Goal: Information Seeking & Learning: Learn about a topic

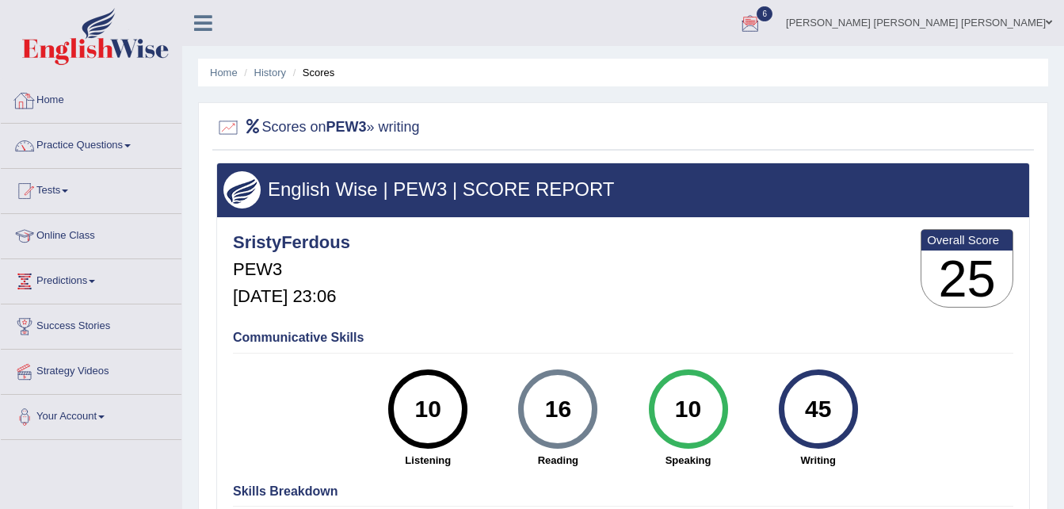
click at [71, 102] on link "Home" at bounding box center [91, 98] width 181 height 40
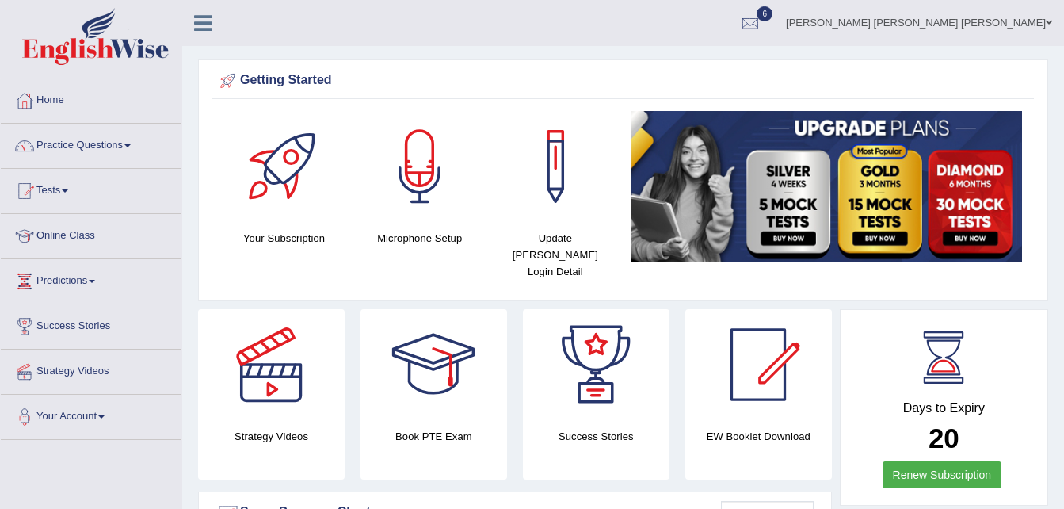
click at [69, 186] on link "Tests" at bounding box center [91, 189] width 181 height 40
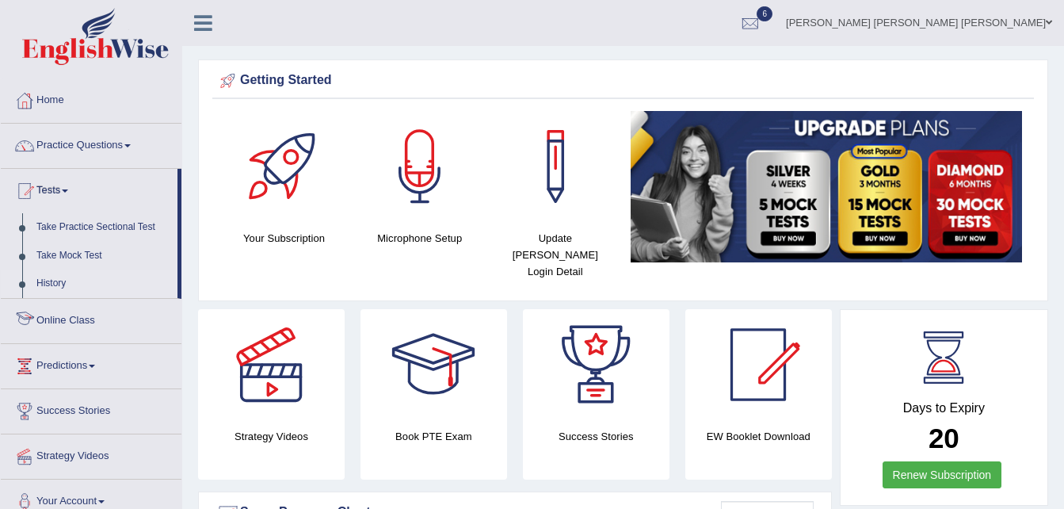
click at [59, 283] on link "History" at bounding box center [103, 283] width 148 height 29
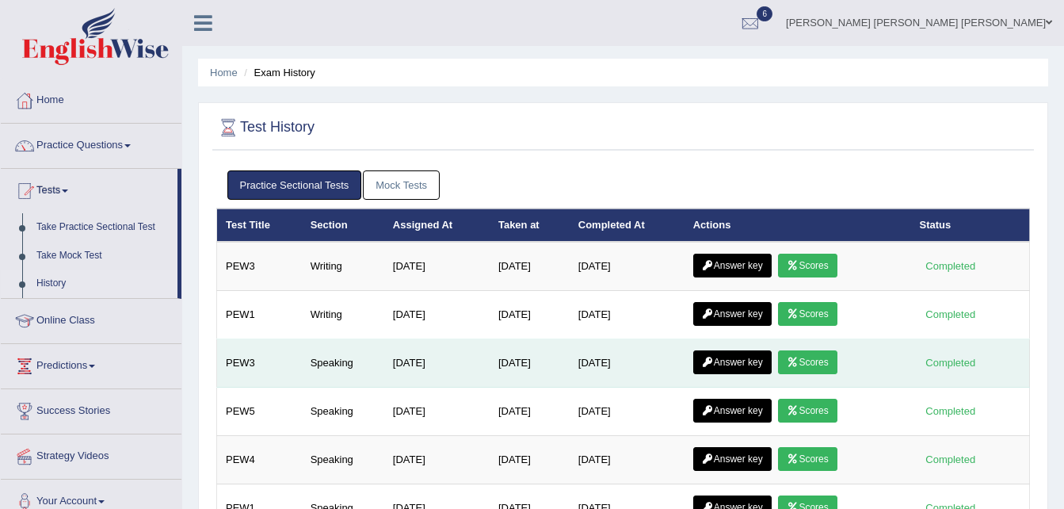
scroll to position [59, 0]
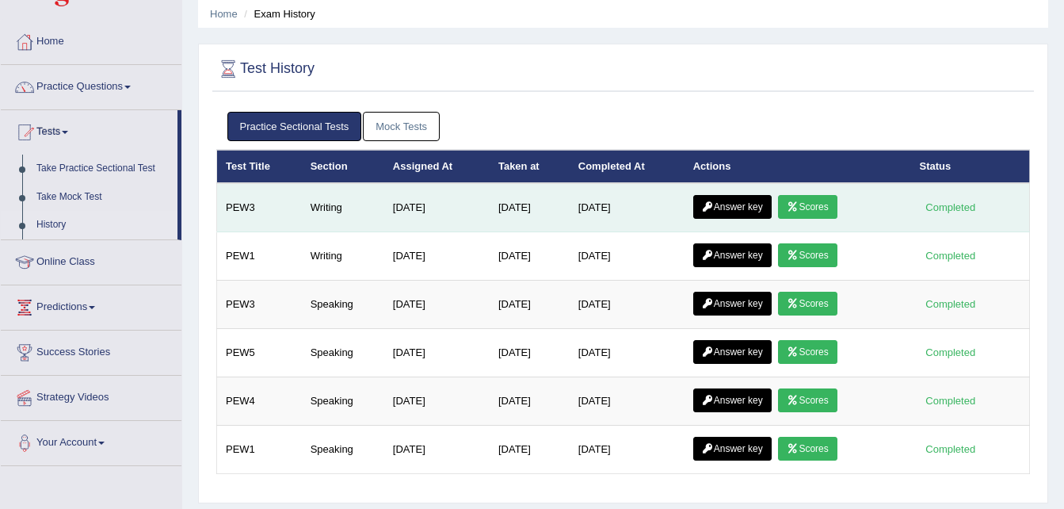
click at [808, 204] on link "Scores" at bounding box center [807, 207] width 59 height 24
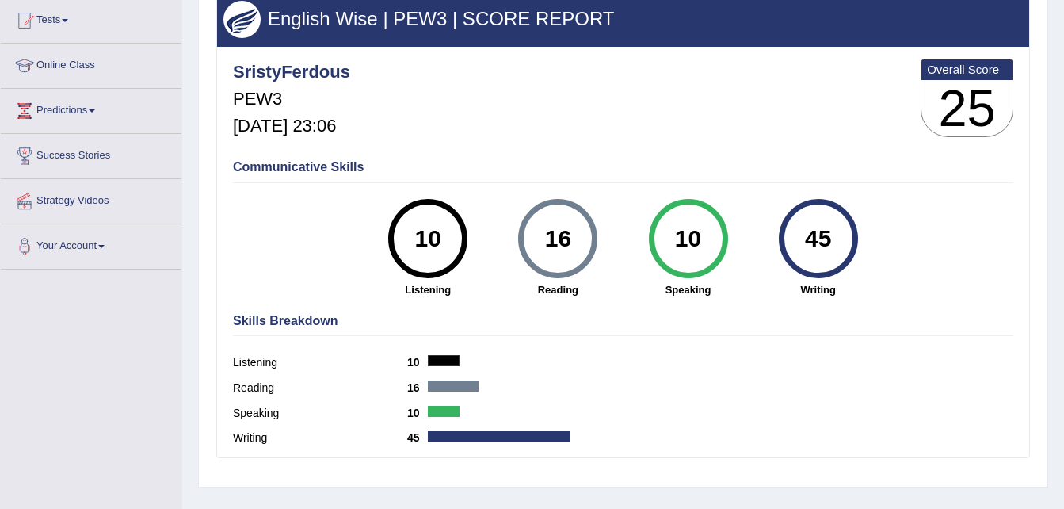
scroll to position [169, 0]
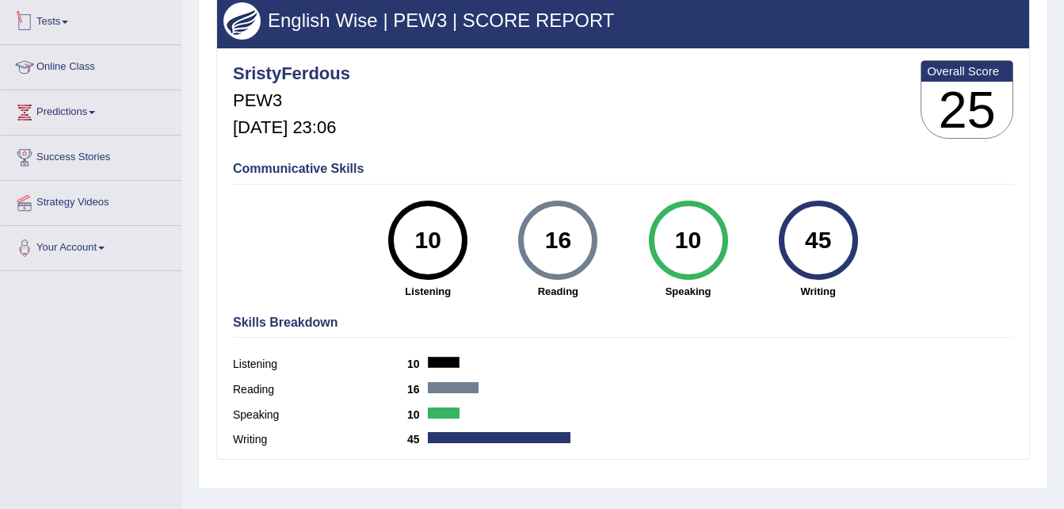
click at [6, 6] on link "Tests" at bounding box center [91, 20] width 181 height 40
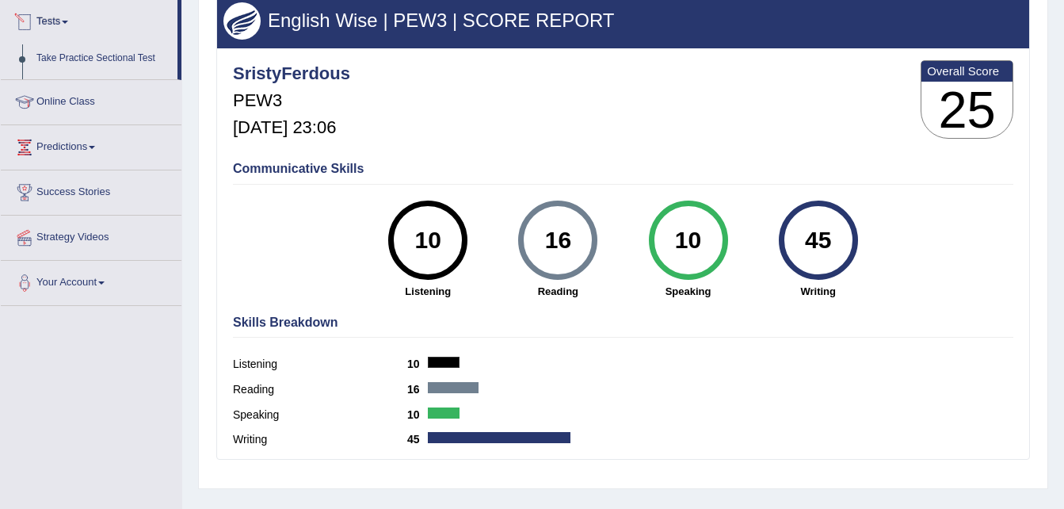
click at [6, 6] on link "Tests" at bounding box center [89, 20] width 177 height 40
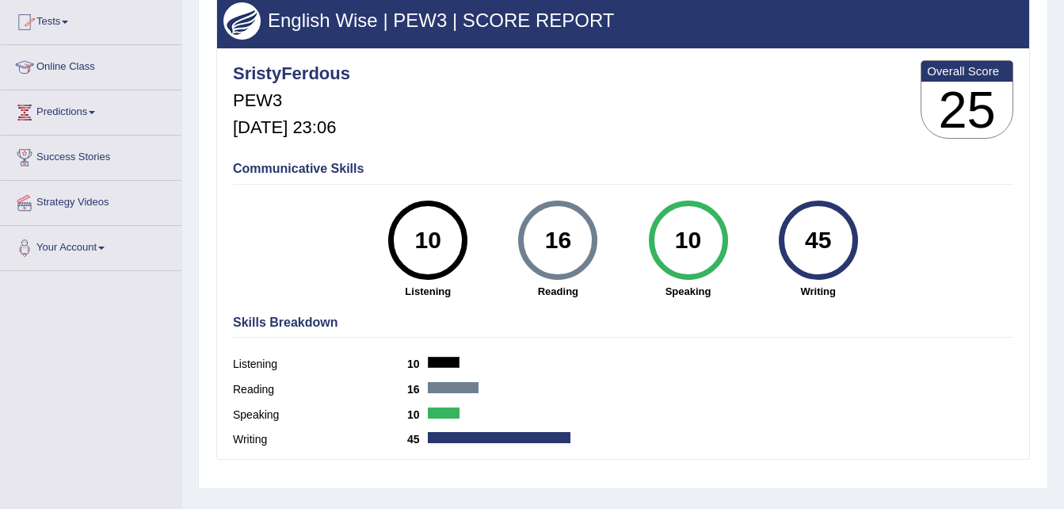
click at [62, 17] on link "Tests" at bounding box center [91, 20] width 181 height 40
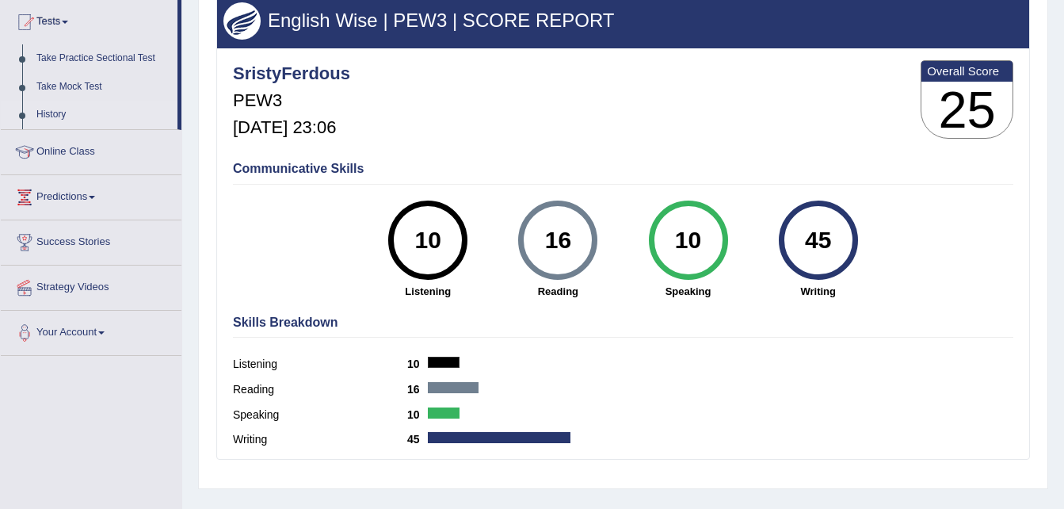
click at [77, 113] on link "History" at bounding box center [103, 115] width 148 height 29
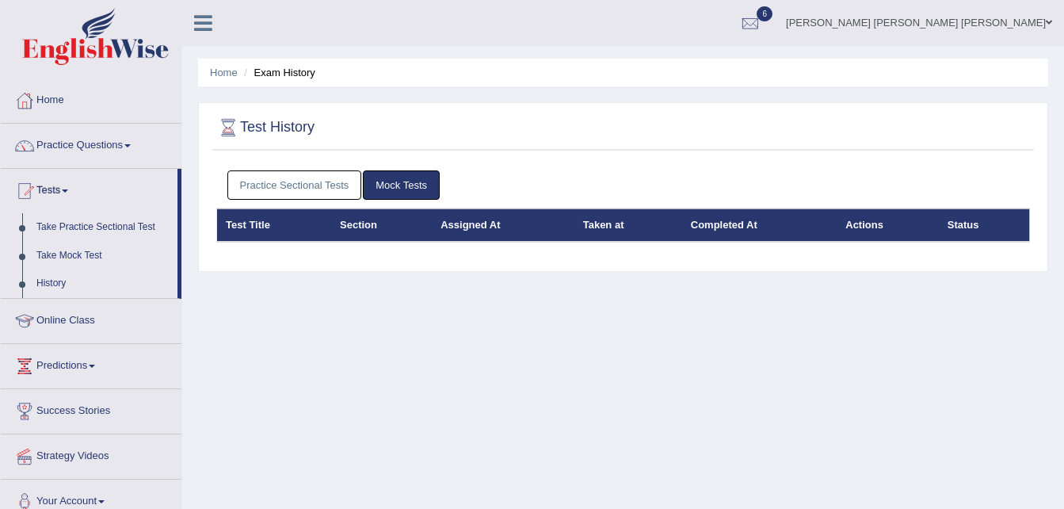
click at [326, 185] on link "Practice Sectional Tests" at bounding box center [294, 184] width 135 height 29
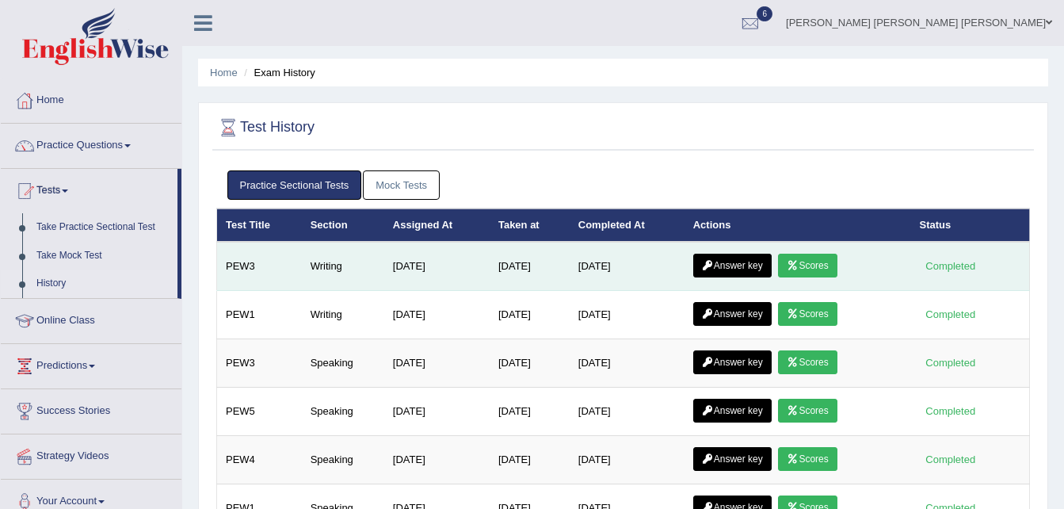
click at [338, 274] on td "Writing" at bounding box center [343, 266] width 82 height 49
click at [741, 259] on link "Answer key" at bounding box center [732, 266] width 78 height 24
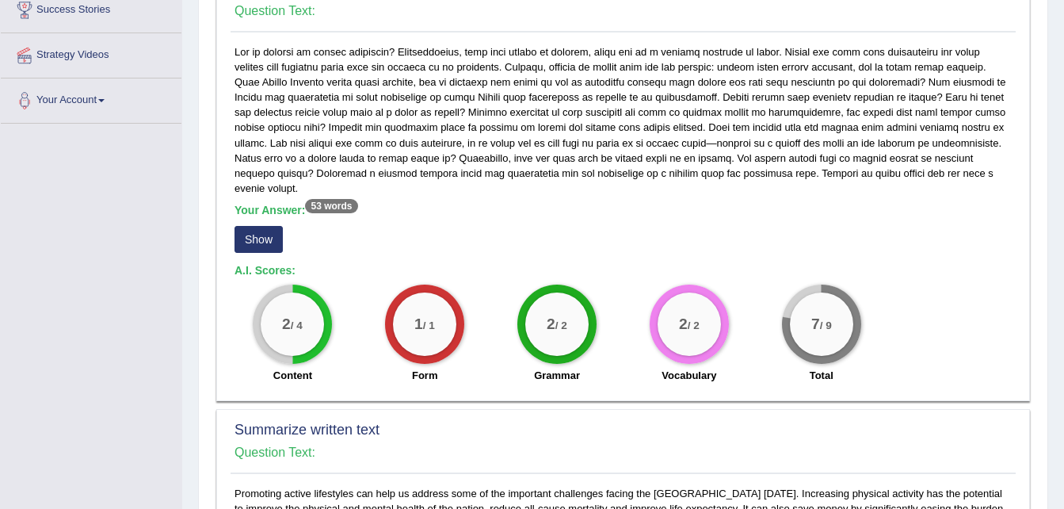
scroll to position [314, 0]
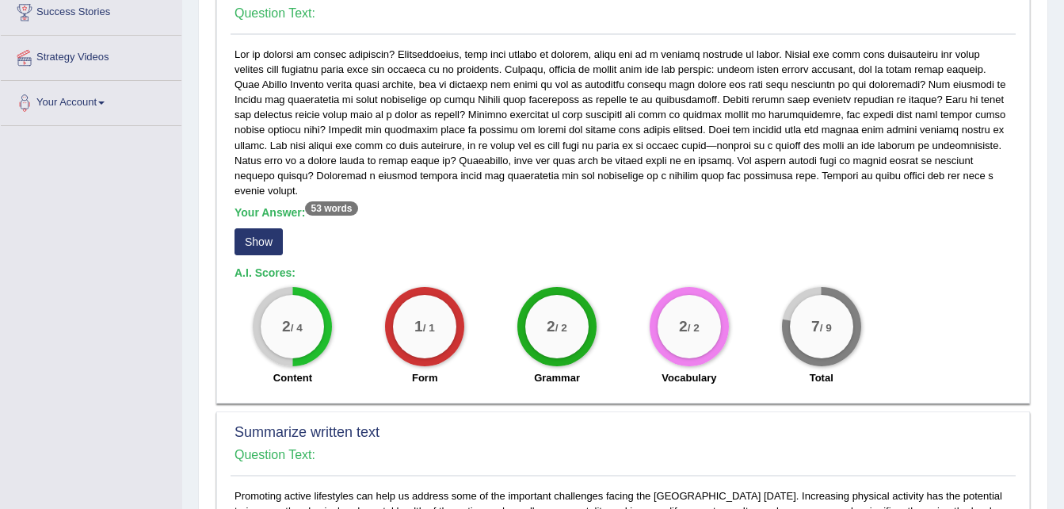
click at [256, 234] on button "Show" at bounding box center [259, 241] width 48 height 27
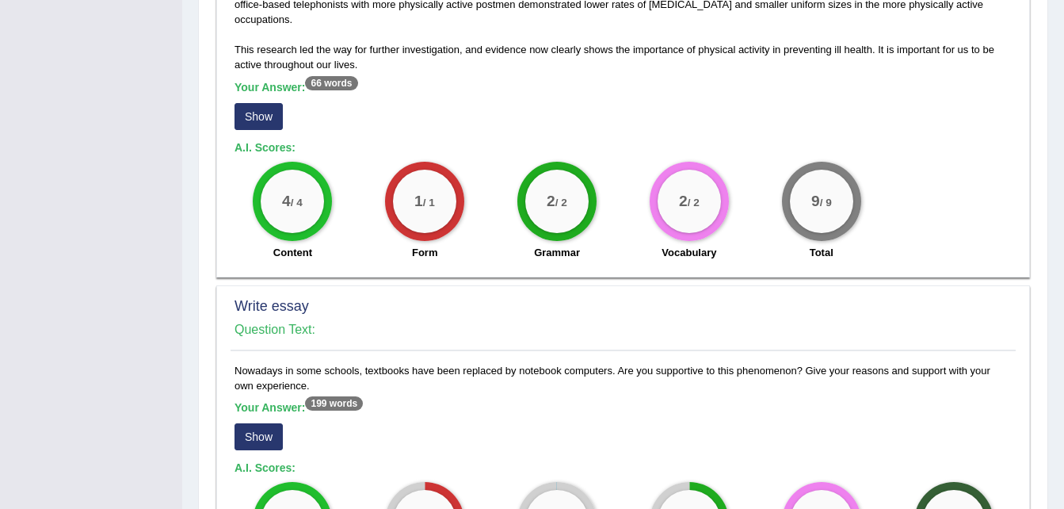
scroll to position [943, 0]
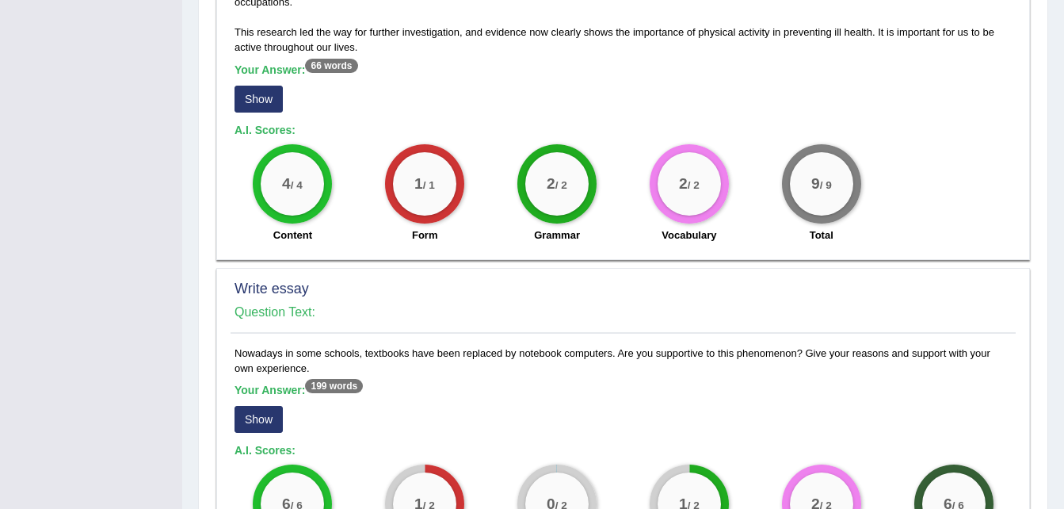
click at [262, 96] on button "Show" at bounding box center [259, 99] width 48 height 27
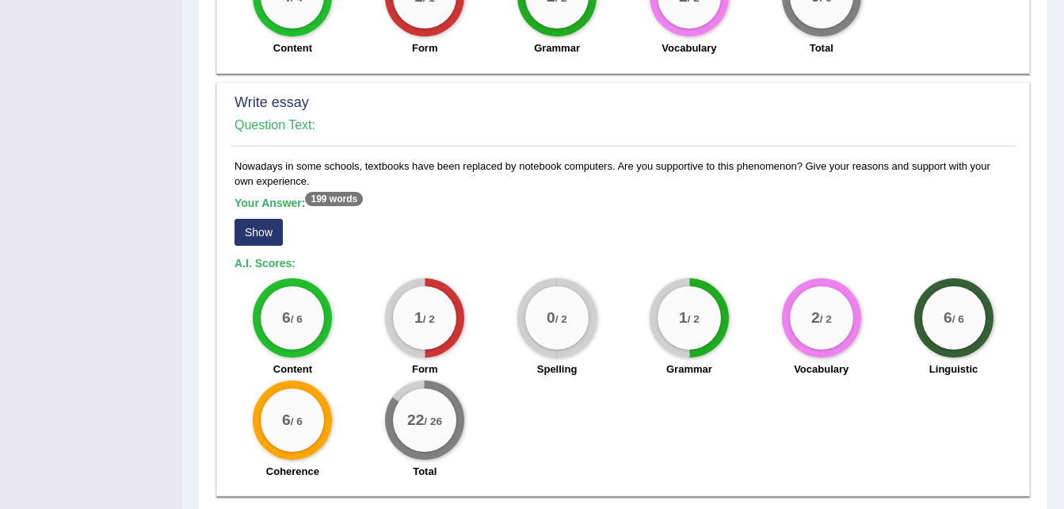
scroll to position [1204, 0]
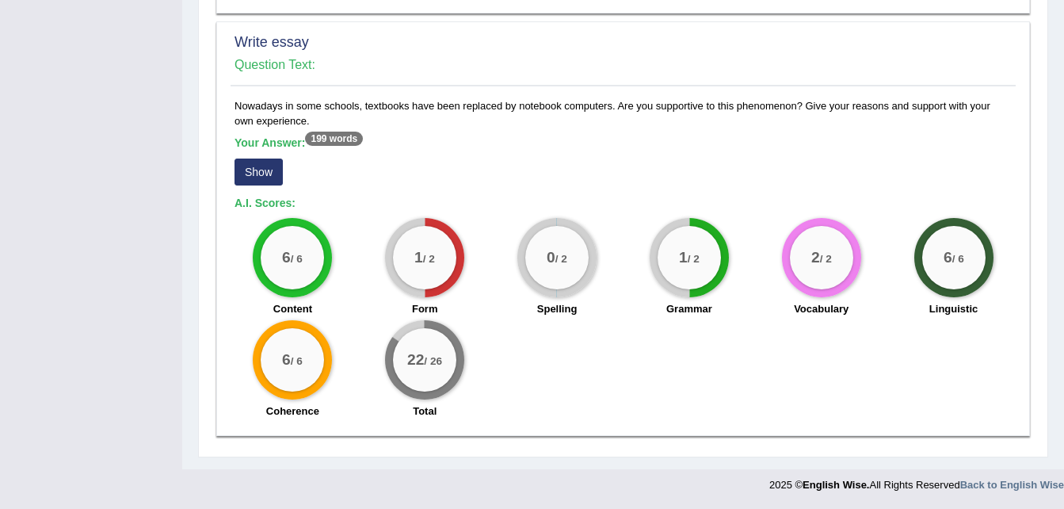
click at [261, 167] on button "Show" at bounding box center [259, 171] width 48 height 27
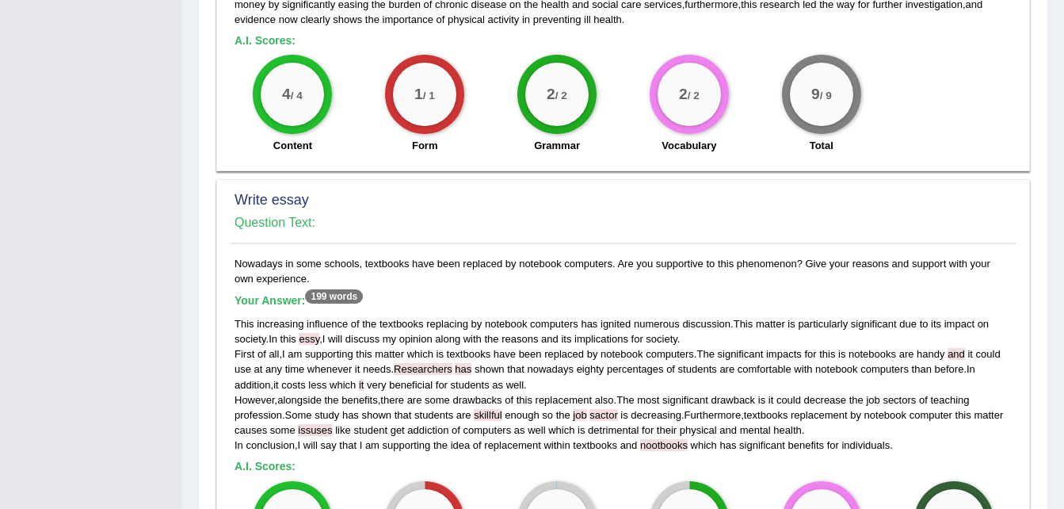
scroll to position [720, 0]
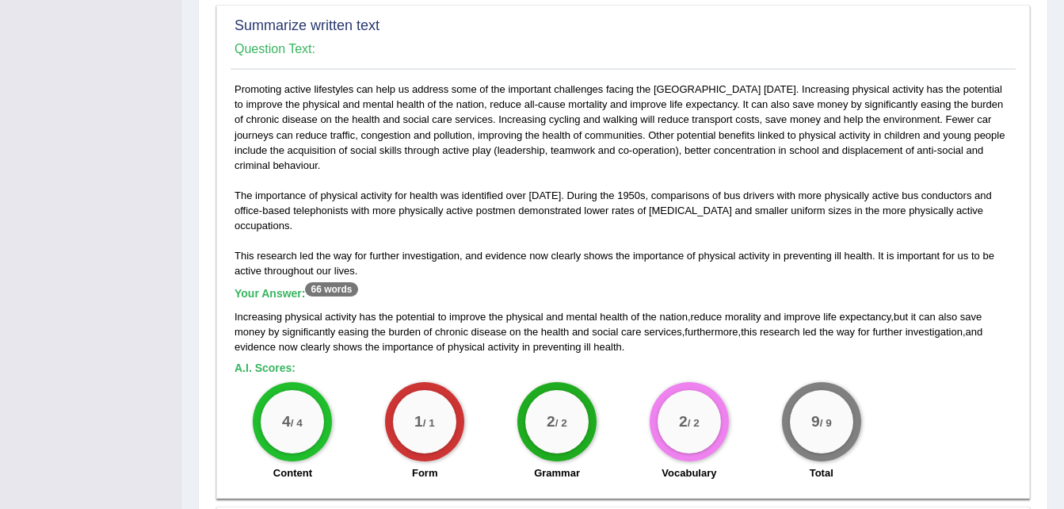
click at [94, 442] on div "Toggle navigation Home Practice Questions Speaking Practice Read Aloud Repeat S…" at bounding box center [532, 185] width 1064 height 1811
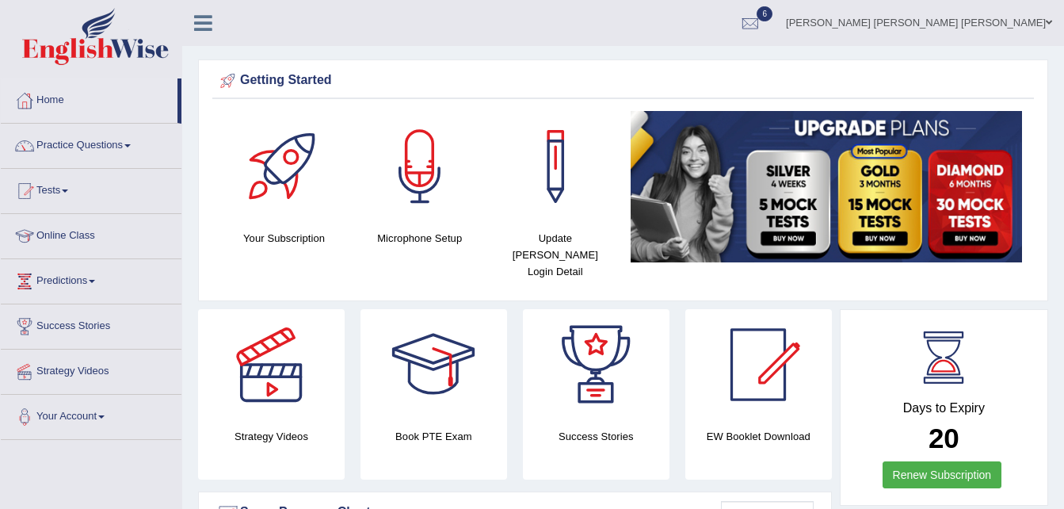
click at [128, 144] on link "Practice Questions" at bounding box center [91, 144] width 181 height 40
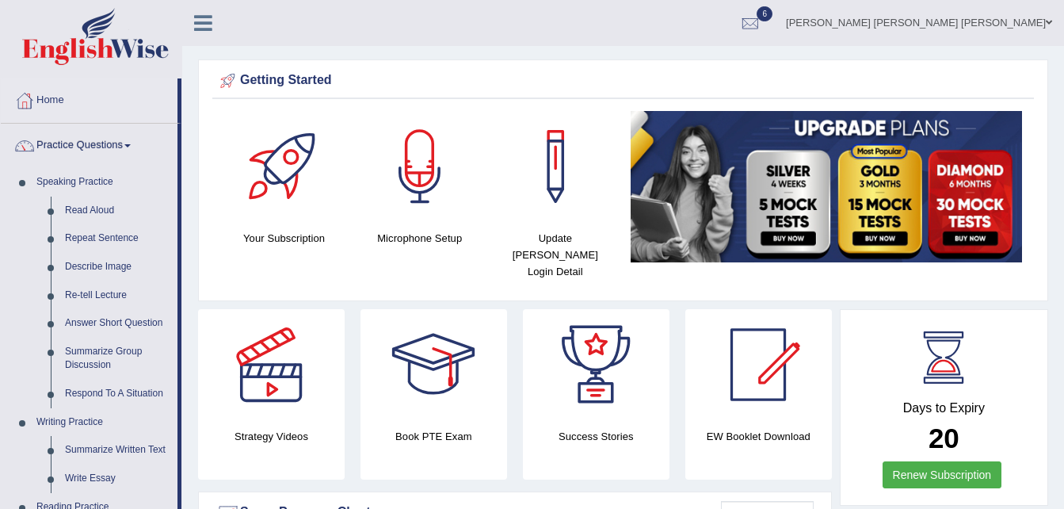
drag, startPoint x: 181, startPoint y: 346, endPoint x: 192, endPoint y: 447, distance: 101.2
drag, startPoint x: 181, startPoint y: 411, endPoint x: 183, endPoint y: 494, distance: 83.2
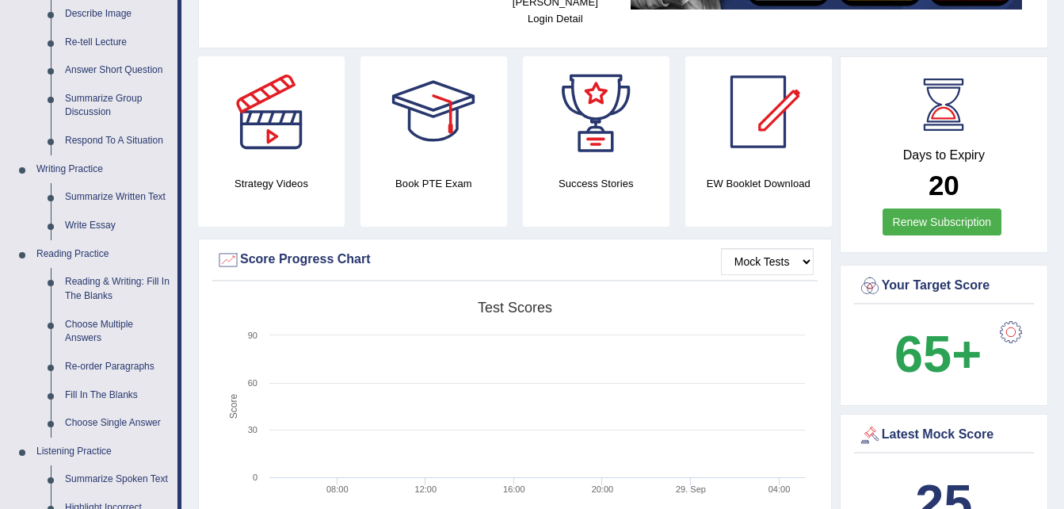
scroll to position [266, 0]
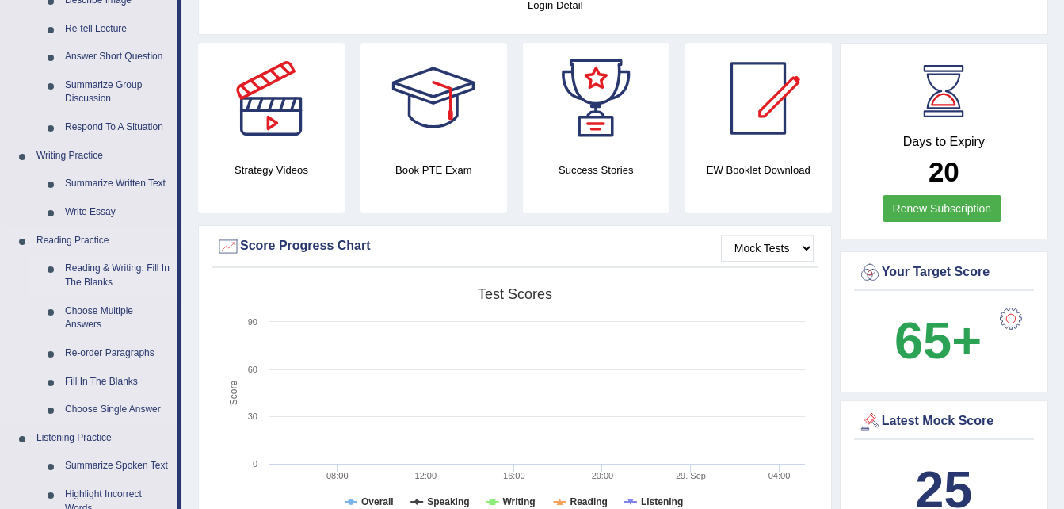
click at [99, 270] on link "Reading & Writing: Fill In The Blanks" at bounding box center [118, 275] width 120 height 42
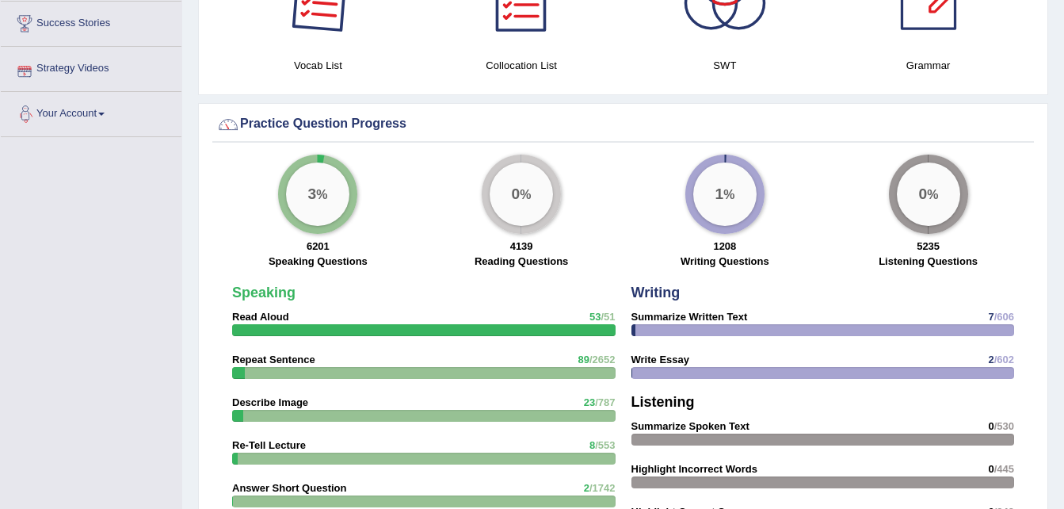
scroll to position [1102, 0]
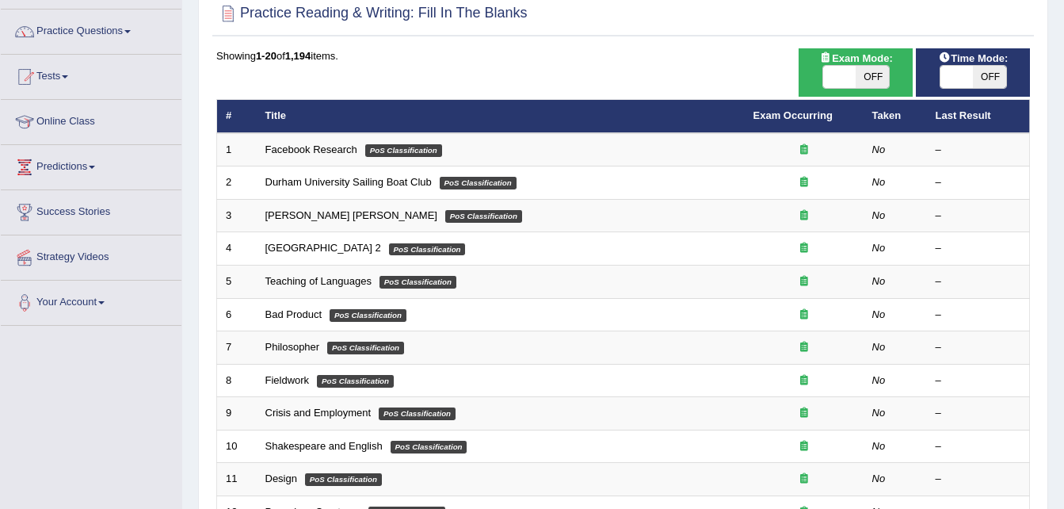
scroll to position [108, 0]
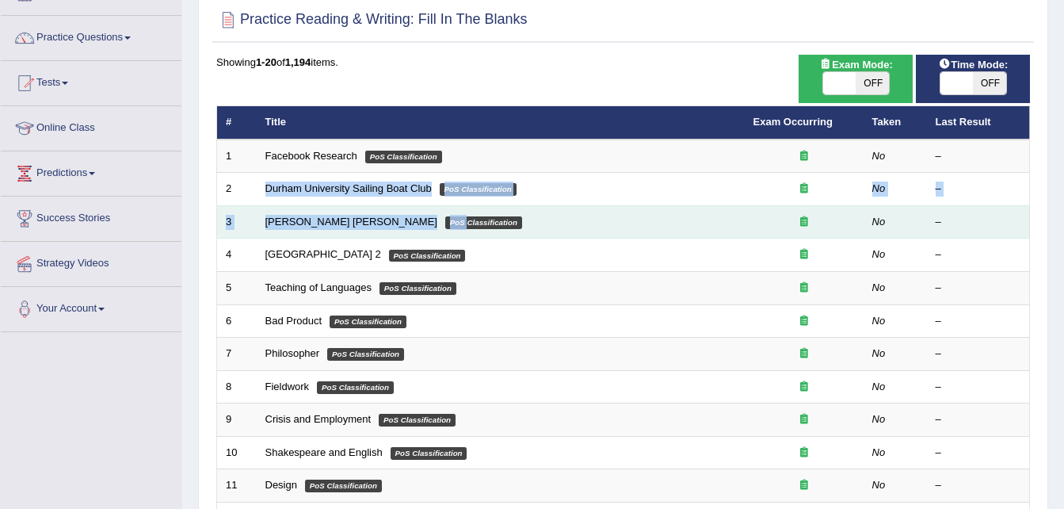
drag, startPoint x: 255, startPoint y: 195, endPoint x: 342, endPoint y: 220, distance: 89.8
click at [342, 220] on tbody "1 Facebook Research PoS Classification No – 2 Durham University Sailing Boat Cl…" at bounding box center [623, 468] width 813 height 659
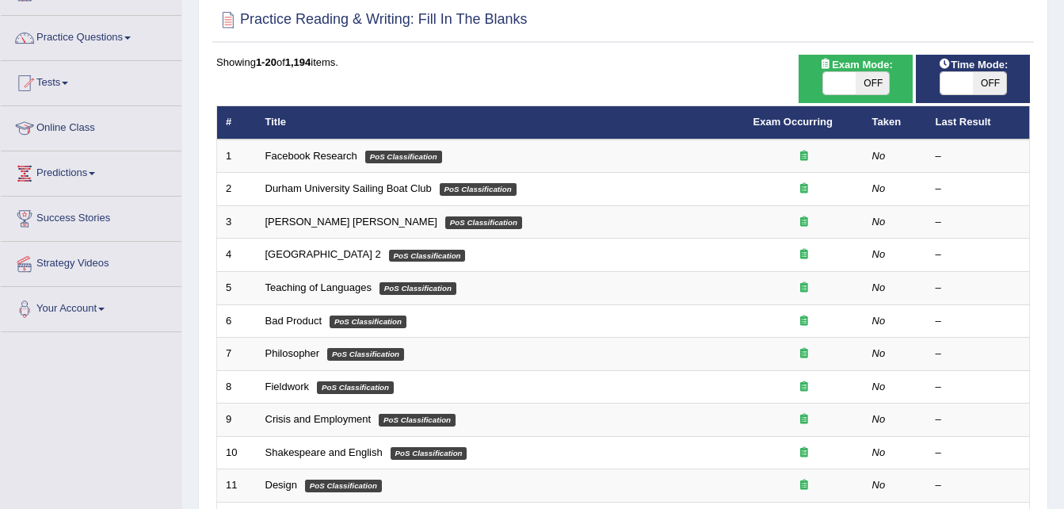
click at [152, 364] on div "Toggle navigation Home Practice Questions Speaking Practice Read Aloud Repeat S…" at bounding box center [532, 412] width 1064 height 1041
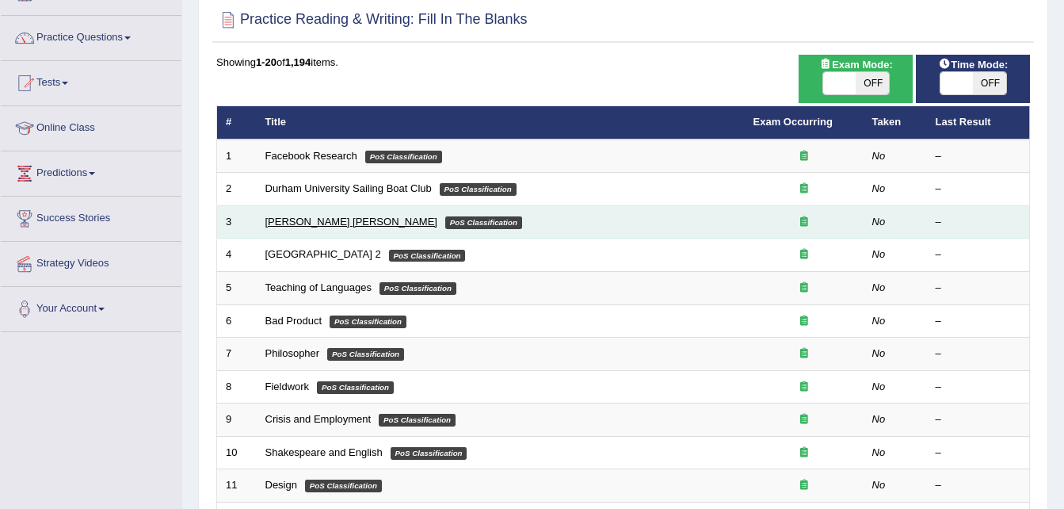
click at [287, 223] on link "[PERSON_NAME] [PERSON_NAME]" at bounding box center [351, 222] width 172 height 12
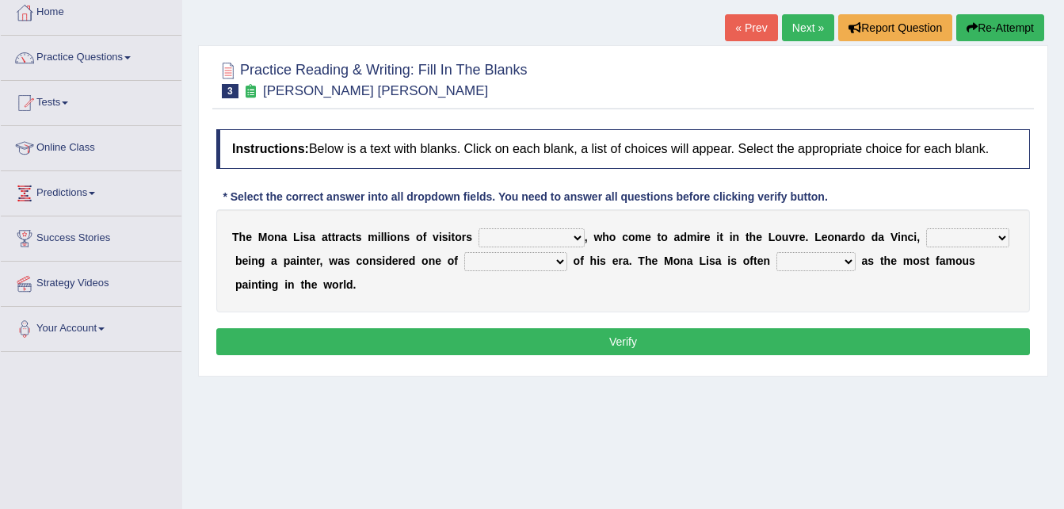
scroll to position [90, 0]
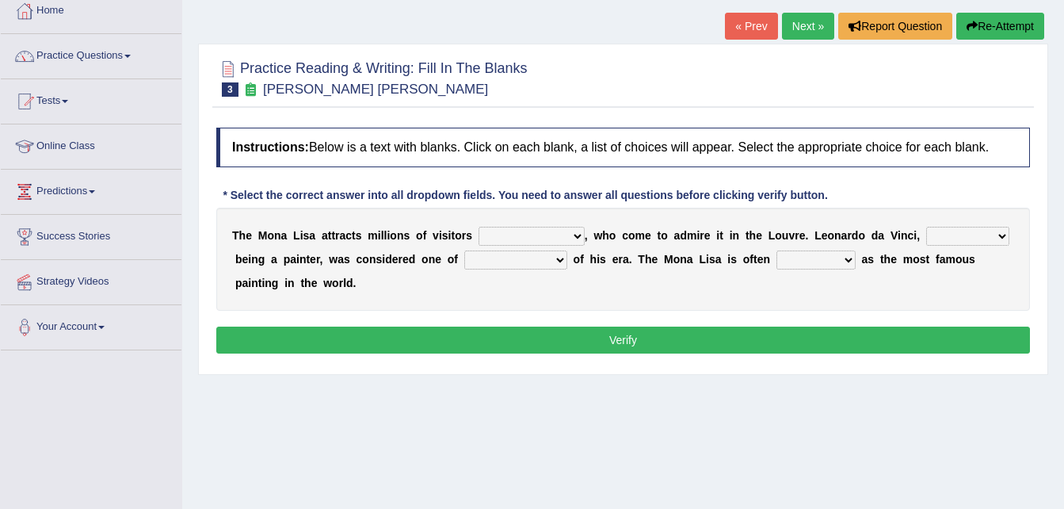
click at [129, 55] on span at bounding box center [127, 56] width 6 height 3
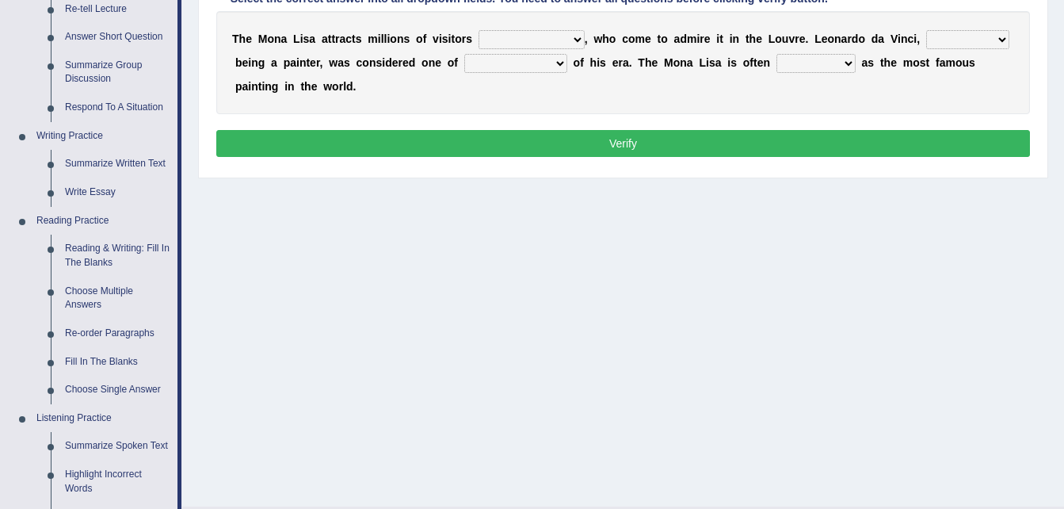
scroll to position [281, 0]
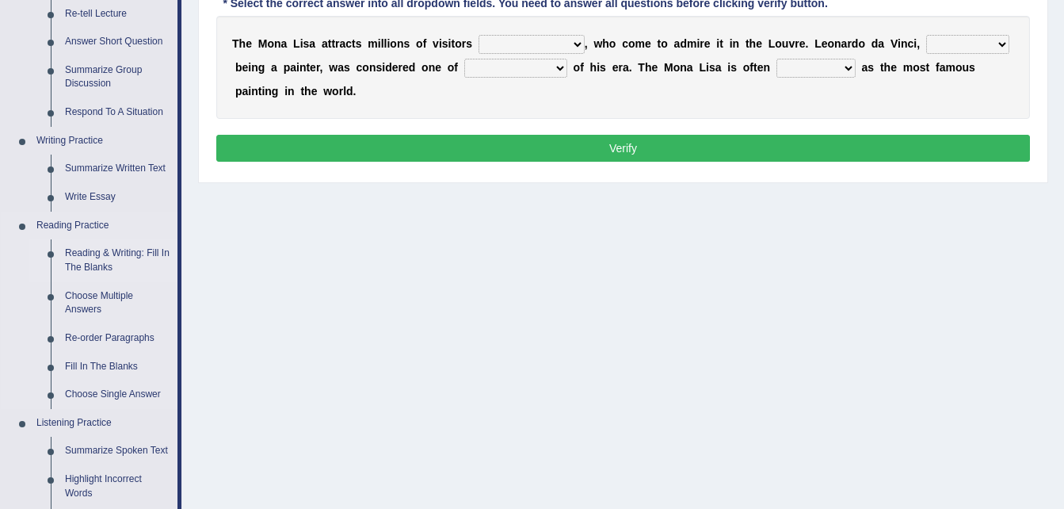
click at [112, 254] on link "Reading & Writing: Fill In The Blanks" at bounding box center [118, 260] width 120 height 42
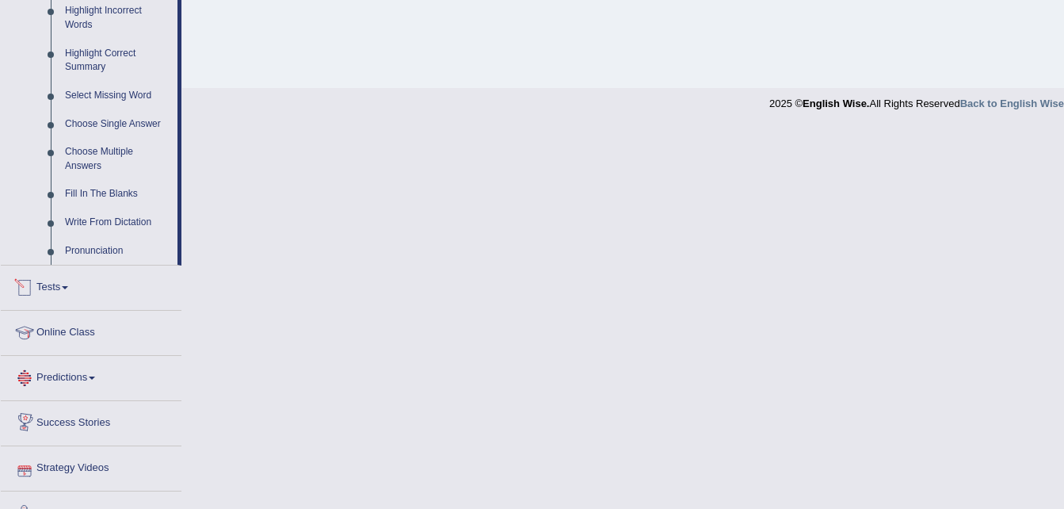
scroll to position [761, 0]
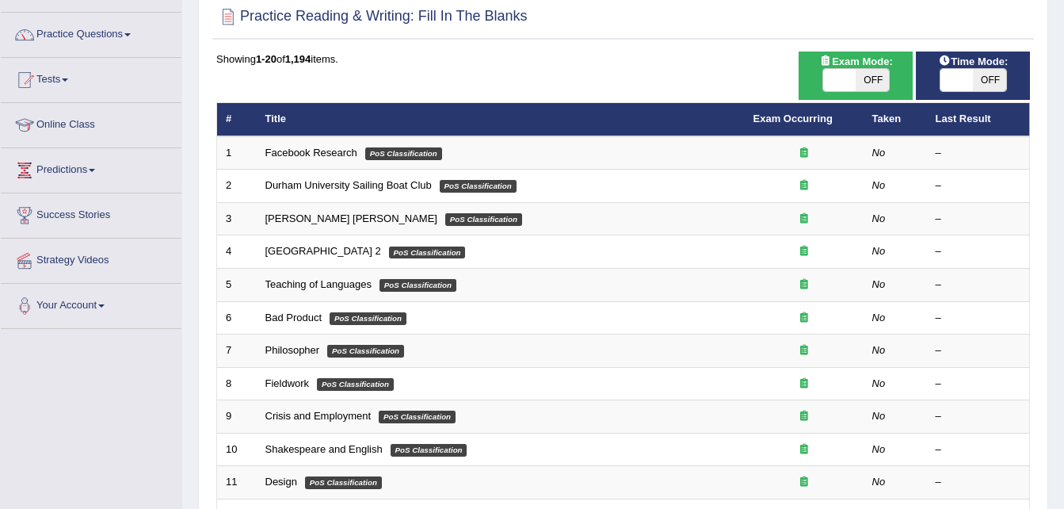
scroll to position [97, 0]
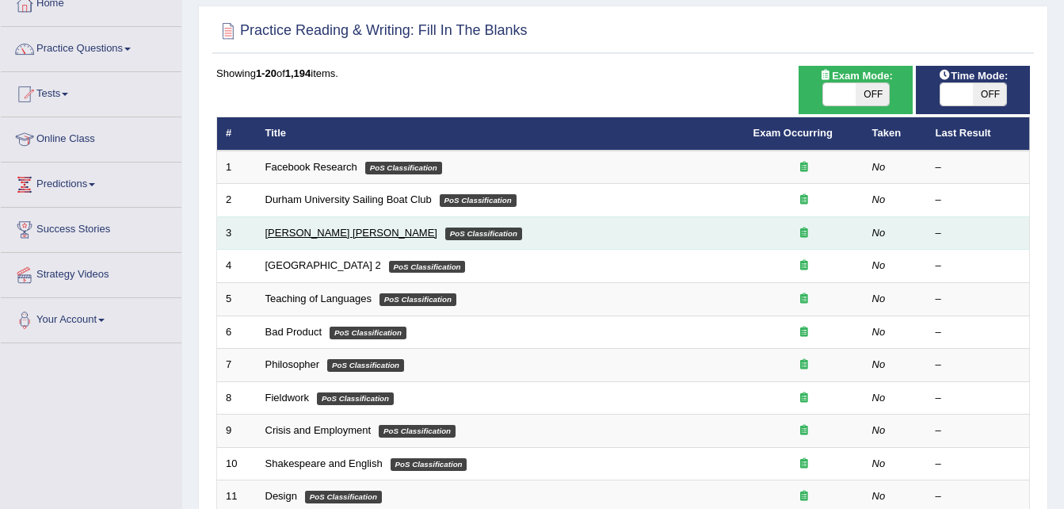
click at [288, 235] on link "[PERSON_NAME] [PERSON_NAME]" at bounding box center [351, 233] width 172 height 12
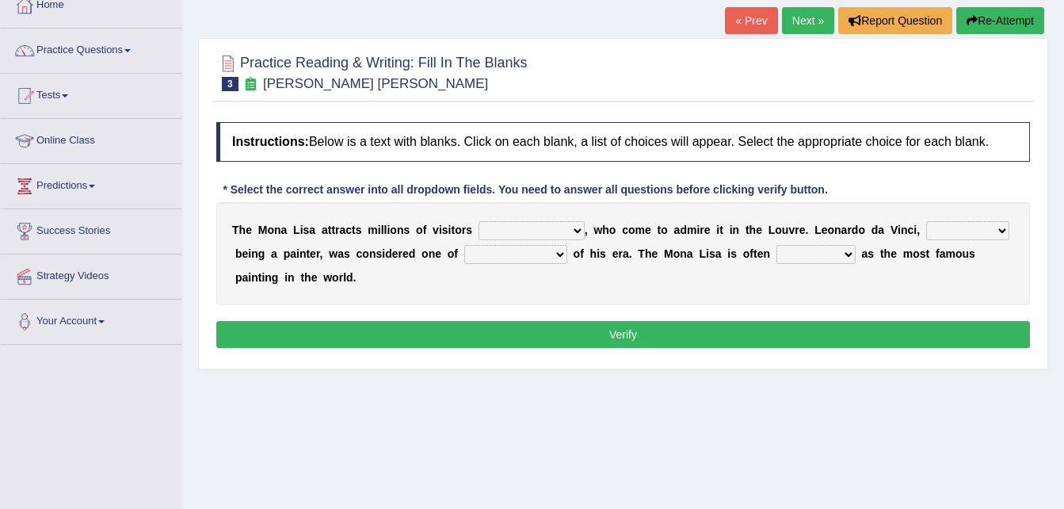
scroll to position [86, 0]
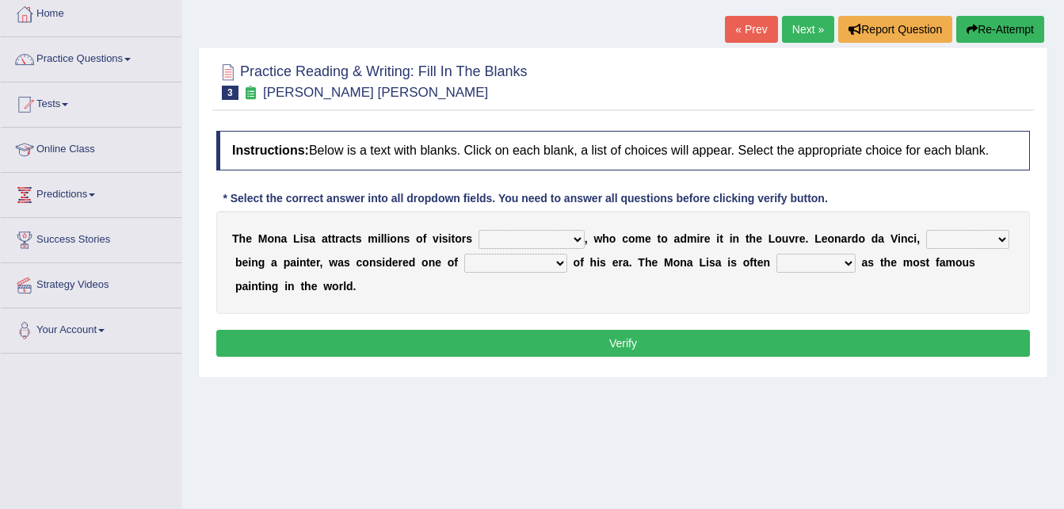
click at [559, 236] on select "around the year the all year all year round per year" at bounding box center [532, 239] width 106 height 19
select select "around the year"
click at [479, 230] on select "around the year the all year all year round per year" at bounding box center [532, 239] width 106 height 19
click at [959, 240] on select "rather than as much as as well as as long as" at bounding box center [967, 239] width 83 height 19
select select "as much as"
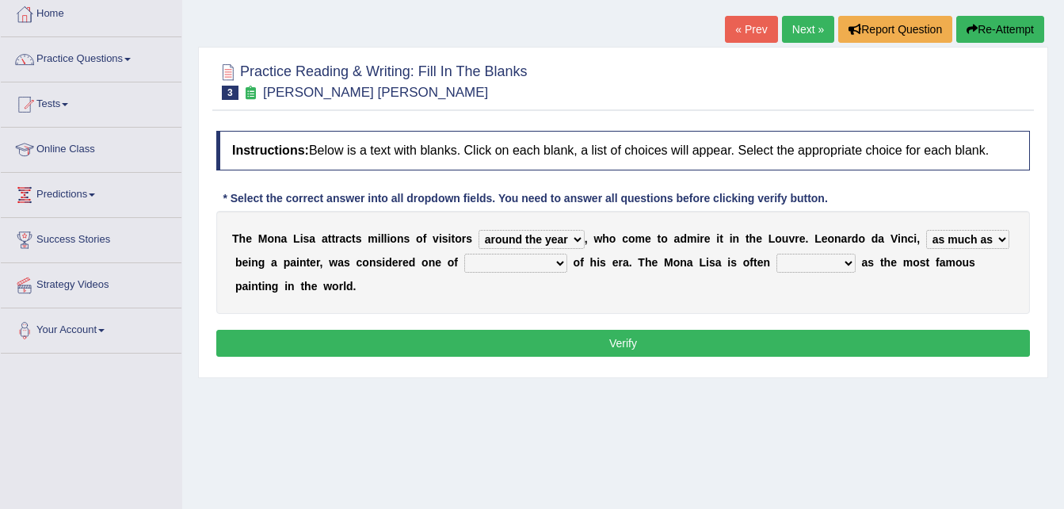
click at [926, 230] on select "rather than as much as as well as as long as" at bounding box center [967, 239] width 83 height 19
click at [499, 260] on select "better artists artist the better artist the best artists" at bounding box center [515, 263] width 103 height 19
select select "the best artists"
click at [464, 254] on select "better artists artist the better artist the best artists" at bounding box center [515, 263] width 103 height 19
click at [777, 258] on select "classified suggested predicted described" at bounding box center [816, 263] width 79 height 19
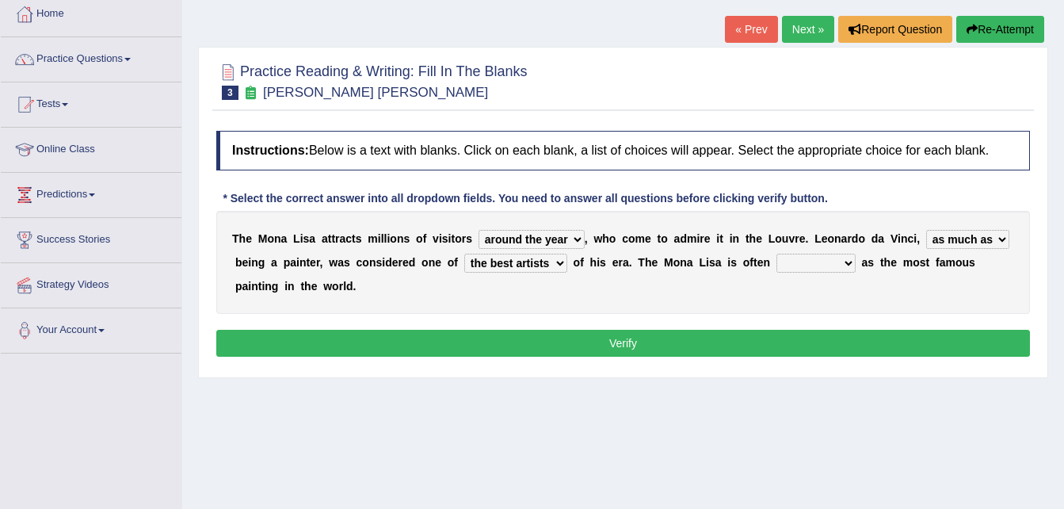
click at [777, 254] on select "classified suggested predicted described" at bounding box center [816, 263] width 79 height 19
click at [777, 267] on select "classified suggested predicted described" at bounding box center [816, 263] width 79 height 19
select select "described"
click at [777, 254] on select "classified suggested predicted described" at bounding box center [816, 263] width 79 height 19
click at [956, 232] on select "rather than as much as as well as as long as" at bounding box center [967, 239] width 83 height 19
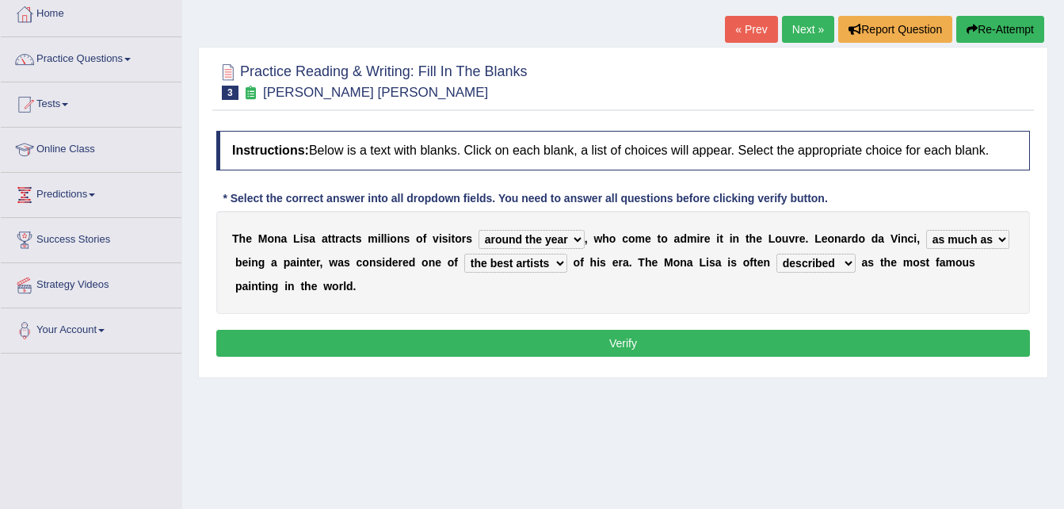
select select "rather than"
click at [926, 230] on select "rather than as much as as well as as long as" at bounding box center [967, 239] width 83 height 19
click at [758, 330] on button "Verify" at bounding box center [623, 343] width 814 height 27
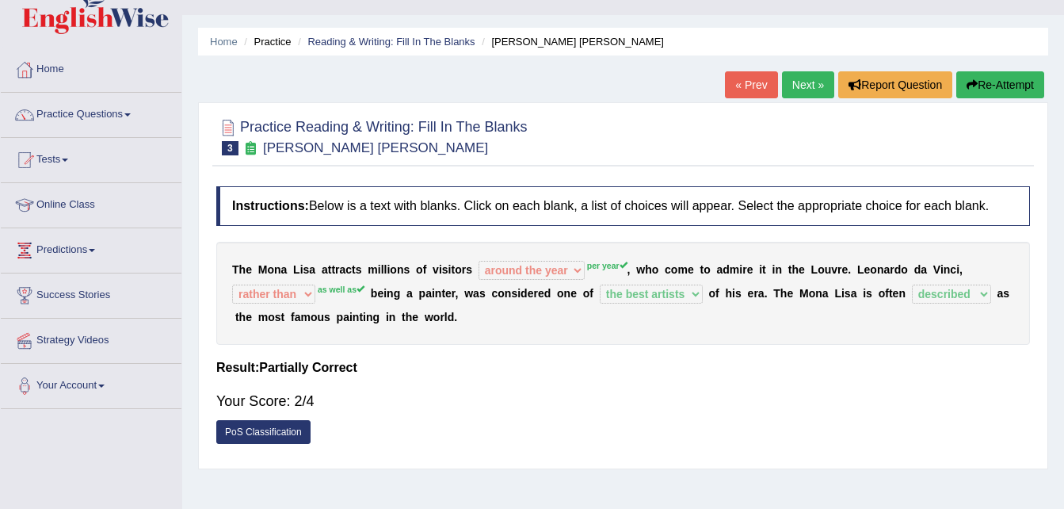
scroll to position [24, 0]
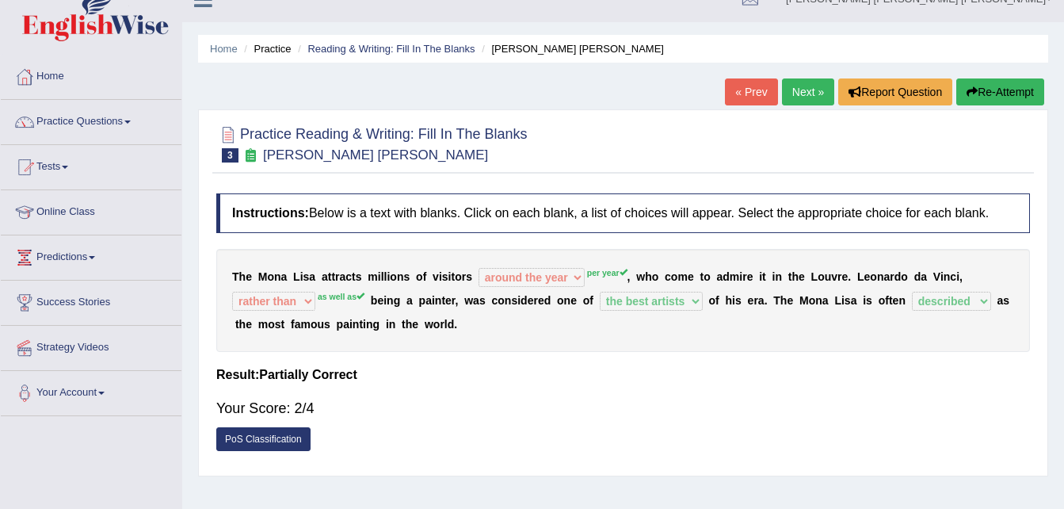
click at [815, 86] on link "Next »" at bounding box center [808, 91] width 52 height 27
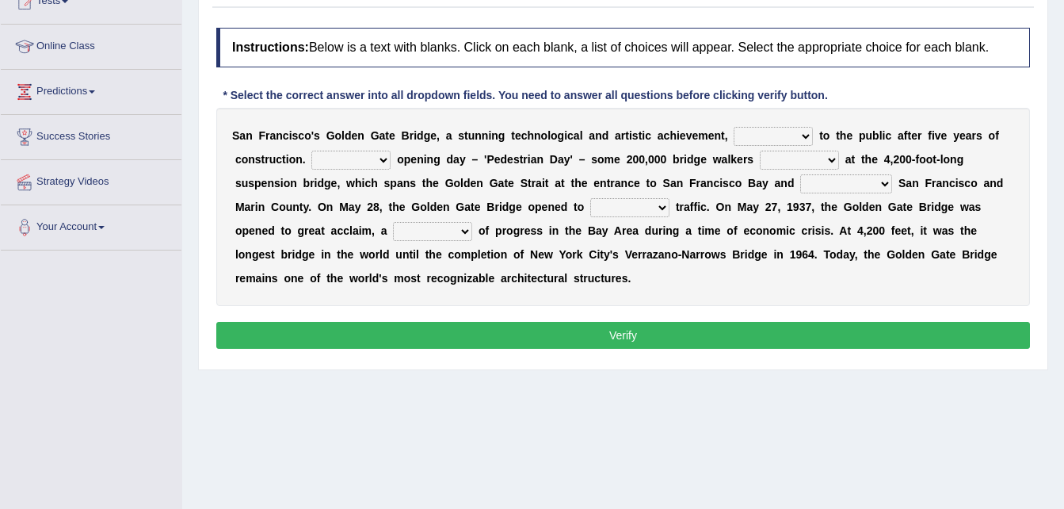
scroll to position [185, 0]
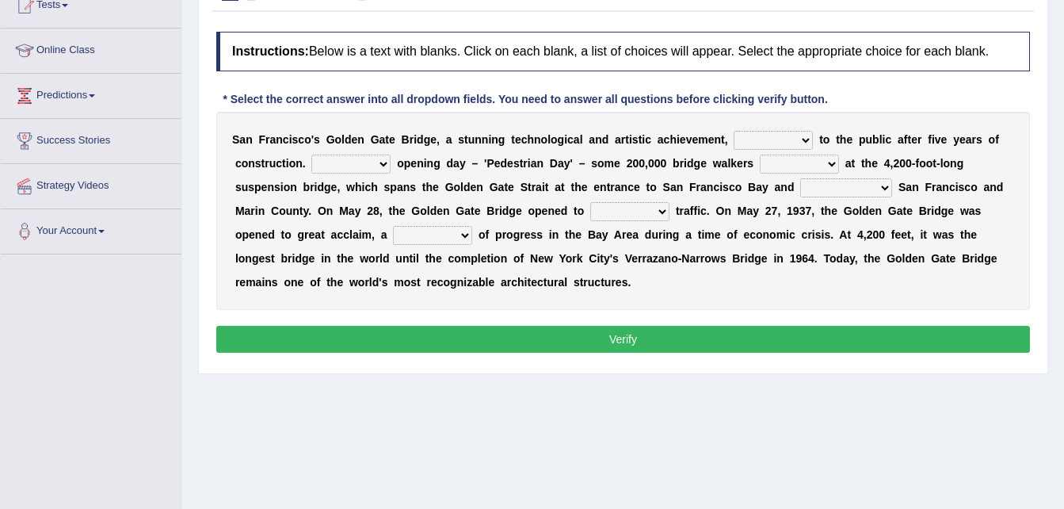
click at [768, 134] on select "opens closes appears equals" at bounding box center [773, 140] width 79 height 19
select select "appears"
click at [734, 131] on select "opens closes appears equals" at bounding box center [773, 140] width 79 height 19
click at [377, 160] on select "On During Since When" at bounding box center [350, 164] width 79 height 19
select select "Since"
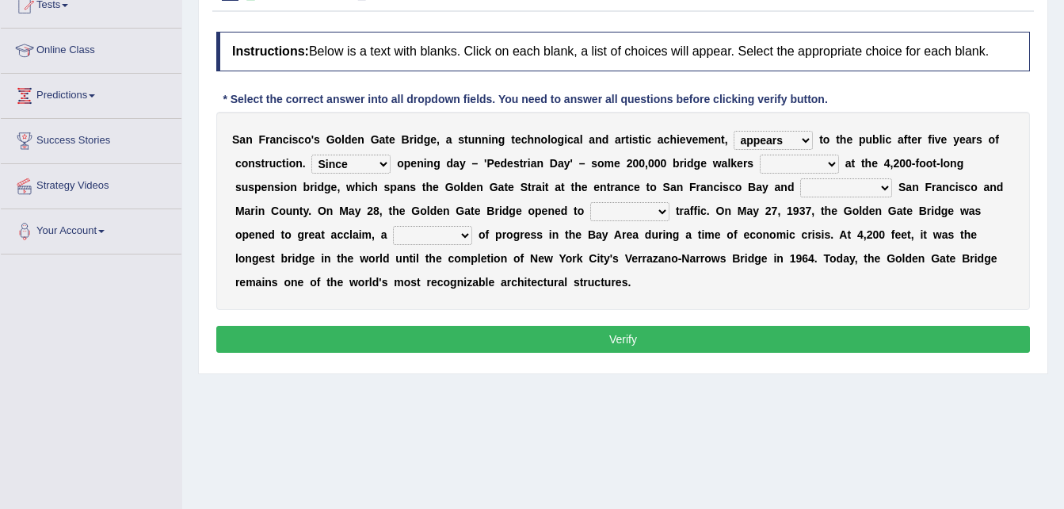
click at [311, 155] on select "On During Since When" at bounding box center [350, 164] width 79 height 19
click at [771, 134] on select "opens closes appears equals" at bounding box center [773, 140] width 79 height 19
select select "opens"
click at [734, 131] on select "opens closes appears equals" at bounding box center [773, 140] width 79 height 19
click at [801, 163] on select "stationed looked marveled laughed" at bounding box center [799, 164] width 79 height 19
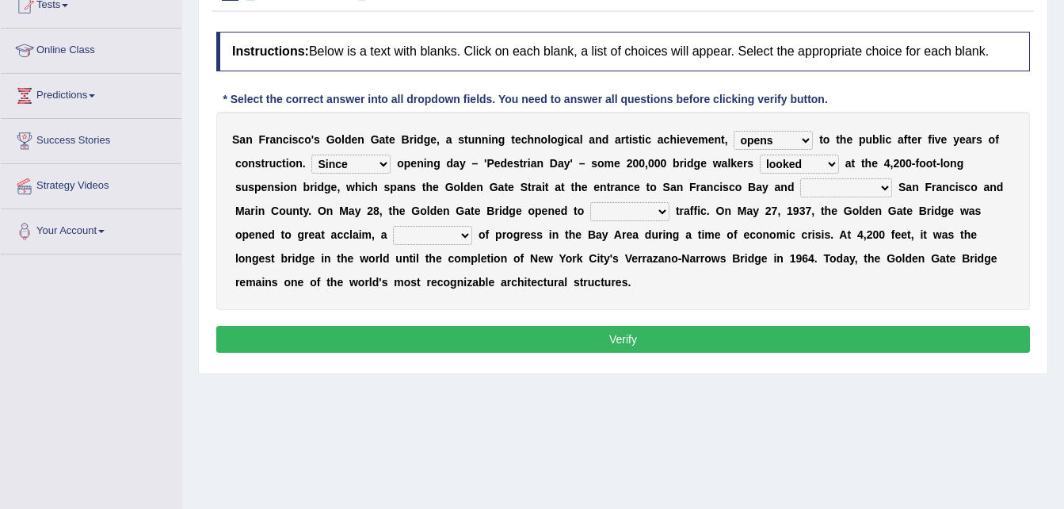
click at [760, 155] on select "stationed looked marveled laughed" at bounding box center [799, 164] width 79 height 19
click at [803, 157] on select "stationed looked marveled laughed" at bounding box center [799, 164] width 79 height 19
select select "marveled"
click at [760, 155] on select "stationed looked marveled laughed" at bounding box center [799, 164] width 79 height 19
click at [380, 163] on select "On During Since When" at bounding box center [350, 164] width 79 height 19
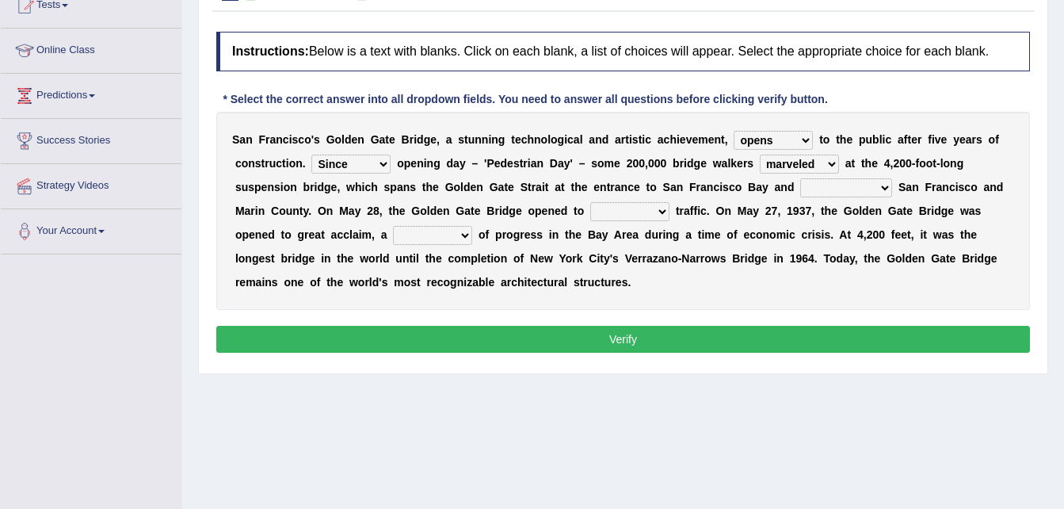
select select "On"
click at [311, 155] on select "On During Since When" at bounding box center [350, 164] width 79 height 19
click at [800, 186] on select "separates connects channels differentiates" at bounding box center [846, 187] width 92 height 19
select select "connects"
click at [800, 178] on select "separates connects channels differentiates" at bounding box center [846, 187] width 92 height 19
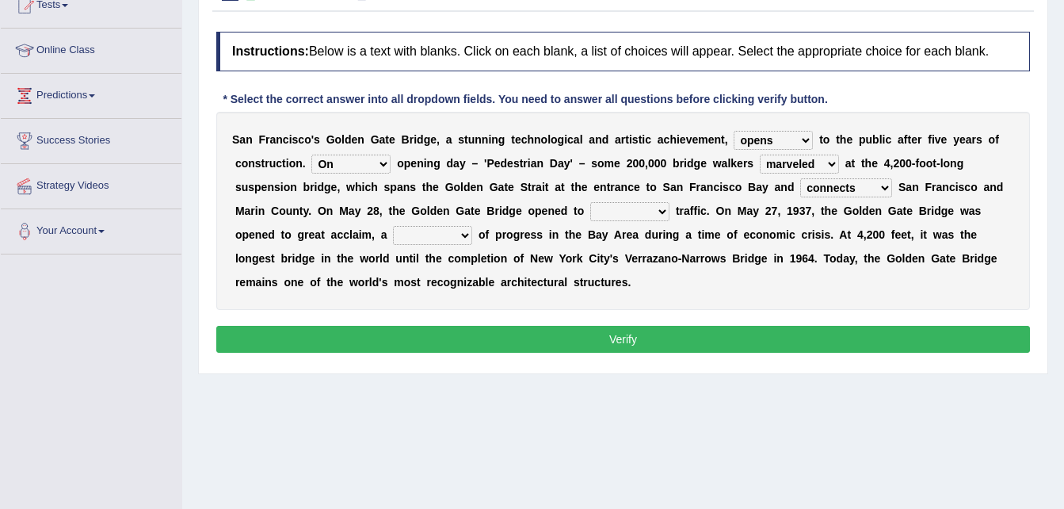
click at [590, 208] on select "aquatic vehicular airborne watertight" at bounding box center [629, 211] width 79 height 19
select select "vehicular"
click at [590, 202] on select "aquatic vehicular airborne watertight" at bounding box center [629, 211] width 79 height 19
click at [393, 233] on select "denial symbol technique yield" at bounding box center [432, 235] width 79 height 19
click at [393, 226] on select "denial symbol technique yield" at bounding box center [432, 235] width 79 height 19
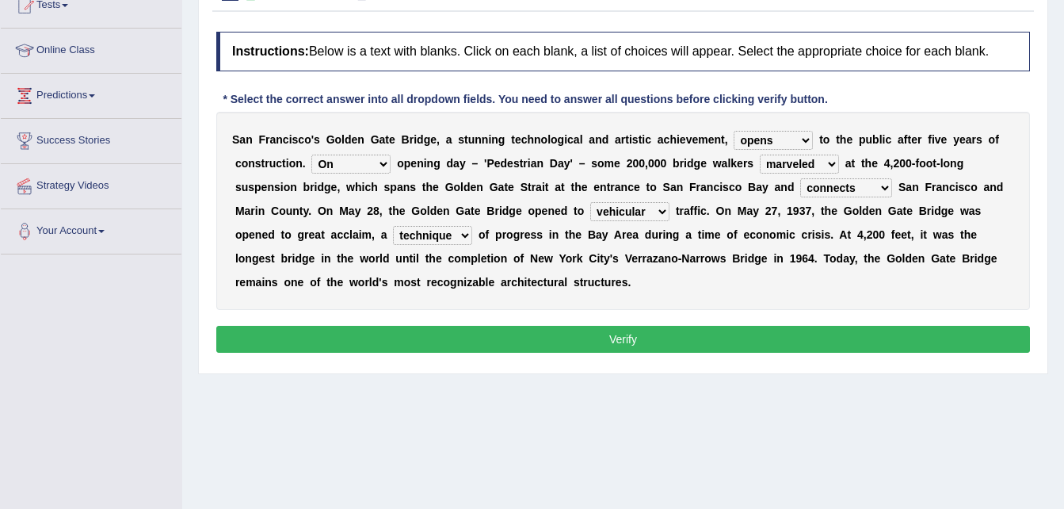
click at [393, 235] on select "denial symbol technique yield" at bounding box center [432, 235] width 79 height 19
select select "symbol"
click at [393, 226] on select "denial symbol technique yield" at bounding box center [432, 235] width 79 height 19
click at [289, 343] on button "Verify" at bounding box center [623, 339] width 814 height 27
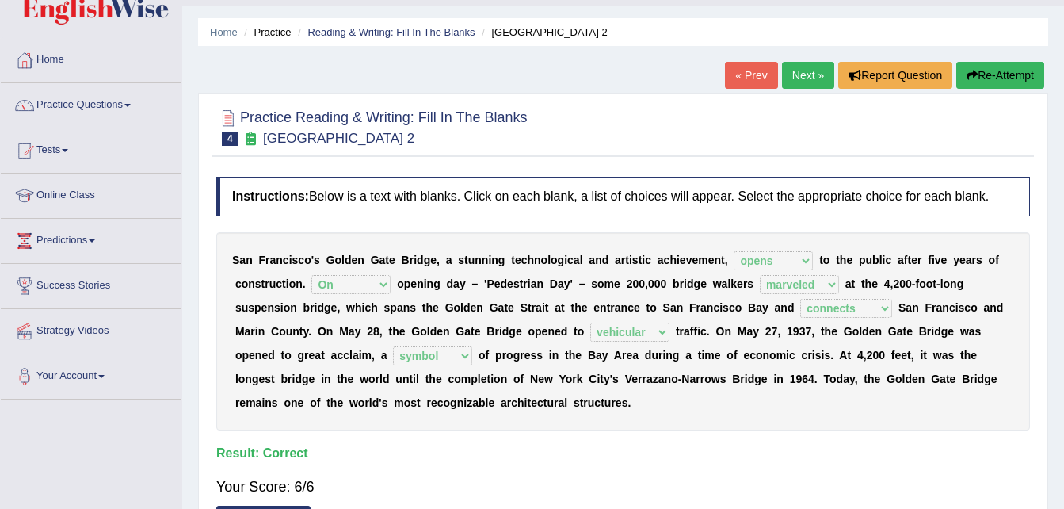
scroll to position [0, 0]
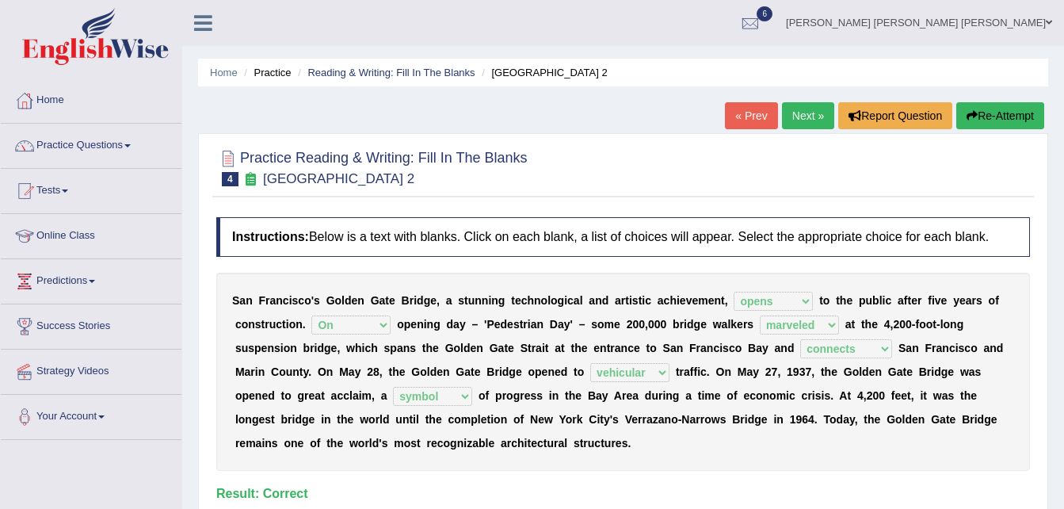
click at [804, 120] on link "Next »" at bounding box center [808, 115] width 52 height 27
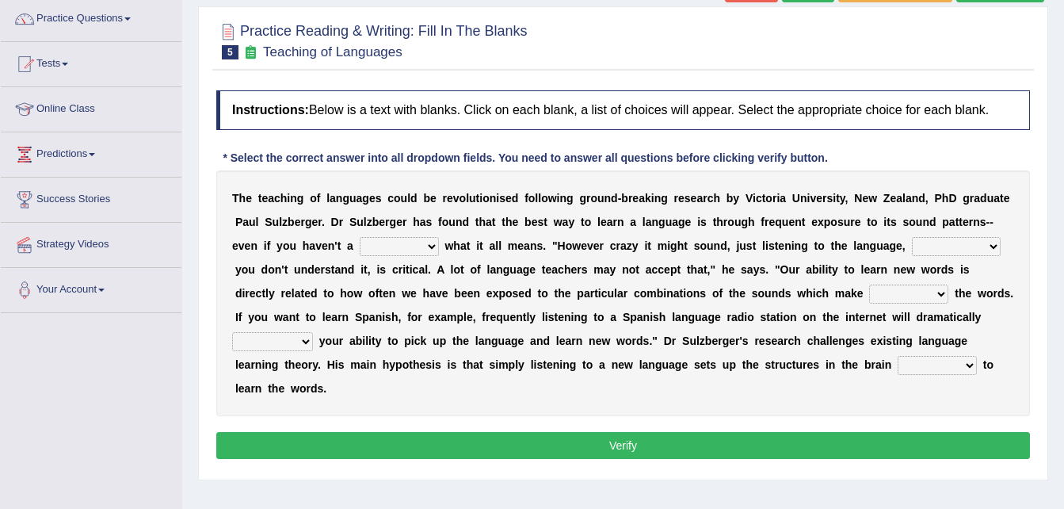
scroll to position [139, 0]
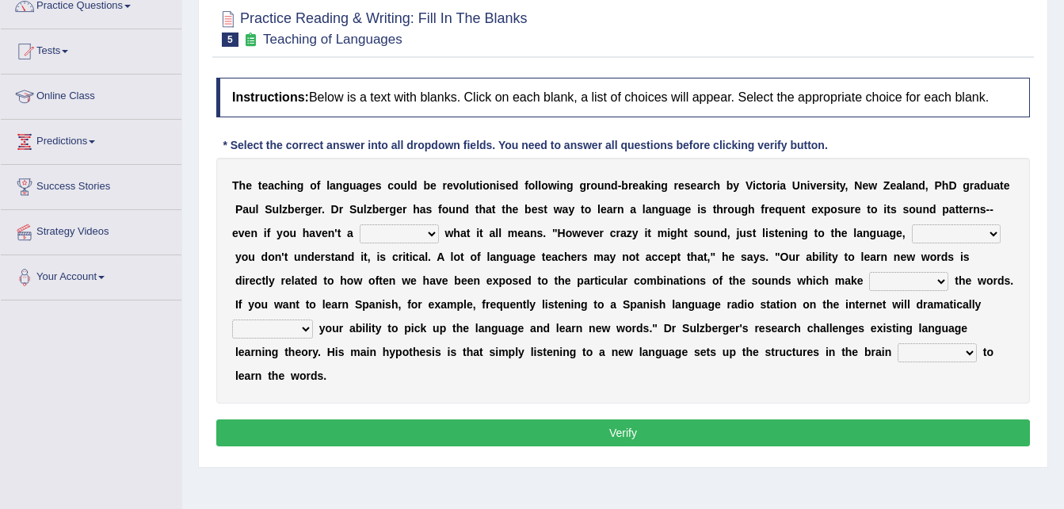
click at [360, 234] on select "dew claw clue due" at bounding box center [399, 233] width 79 height 19
select select "clue"
click at [360, 224] on select "dew claw clue due" at bounding box center [399, 233] width 79 height 19
click at [912, 230] on select "but also all together even though if so" at bounding box center [956, 233] width 89 height 19
click at [912, 224] on select "but also all together even though if so" at bounding box center [956, 233] width 89 height 19
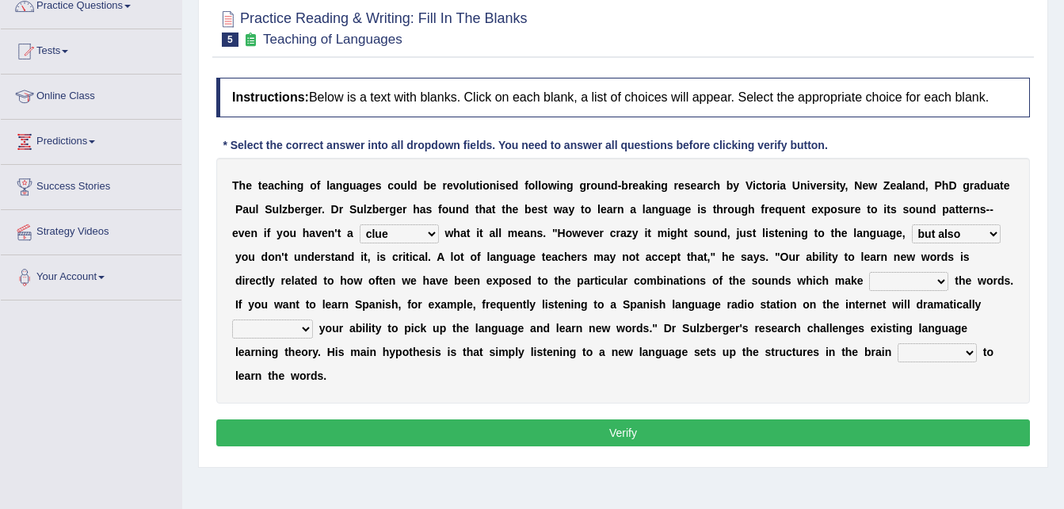
click at [912, 235] on select "but also all together even though if so" at bounding box center [956, 233] width 89 height 19
select select "even though"
click at [912, 224] on select "but also all together even though if so" at bounding box center [956, 233] width 89 height 19
click at [869, 281] on select "down up of on" at bounding box center [908, 281] width 79 height 19
select select "up"
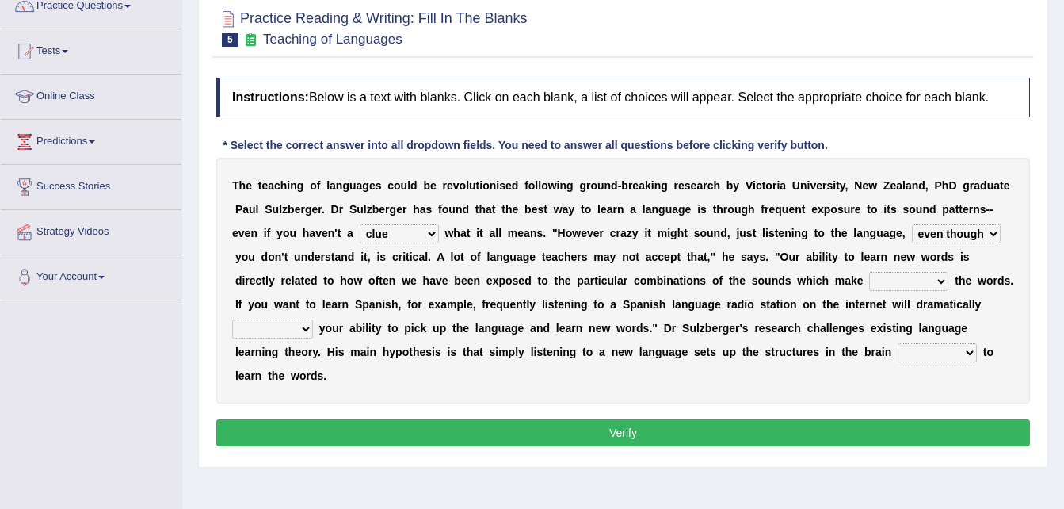
click at [869, 272] on select "down up of on" at bounding box center [908, 281] width 79 height 19
click at [319, 322] on b at bounding box center [316, 328] width 6 height 13
click at [313, 319] on select "evaluate exaggerate describe boost" at bounding box center [272, 328] width 81 height 19
select select "boost"
click at [313, 319] on select "evaluate exaggerate describe boost" at bounding box center [272, 328] width 81 height 19
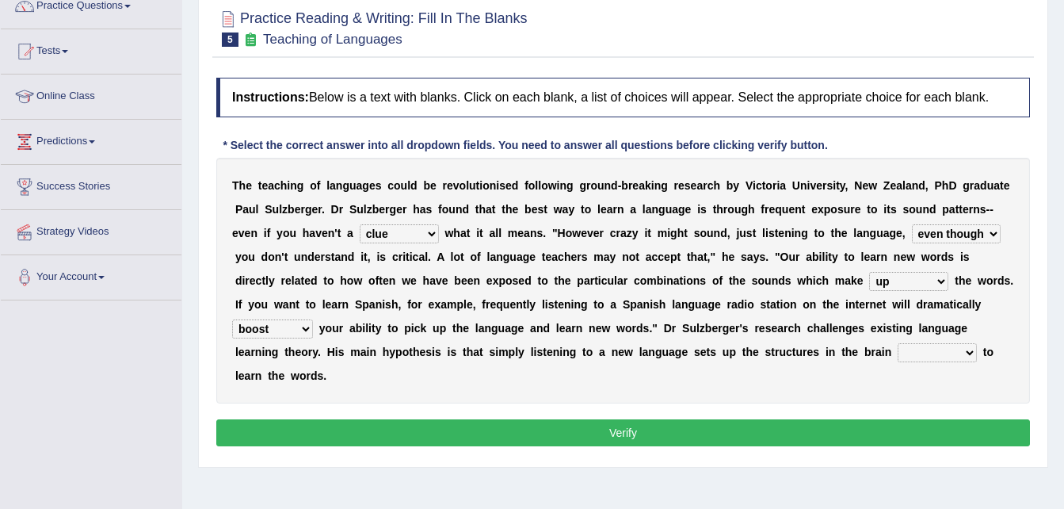
click at [898, 350] on select "requiring required directed to require" at bounding box center [937, 352] width 79 height 19
select select "required"
click at [898, 343] on select "requiring required directed to require" at bounding box center [937, 352] width 79 height 19
click at [541, 419] on button "Verify" at bounding box center [623, 432] width 814 height 27
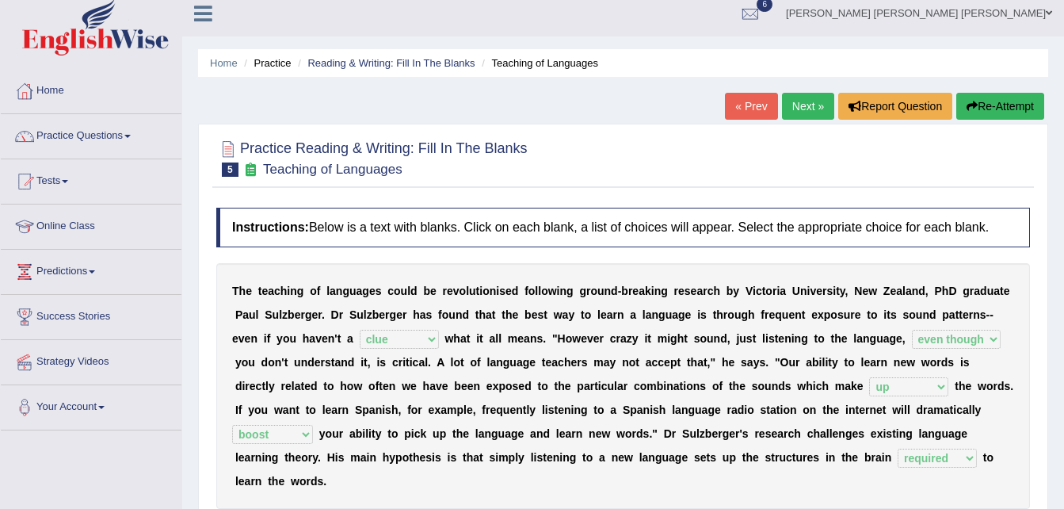
scroll to position [0, 0]
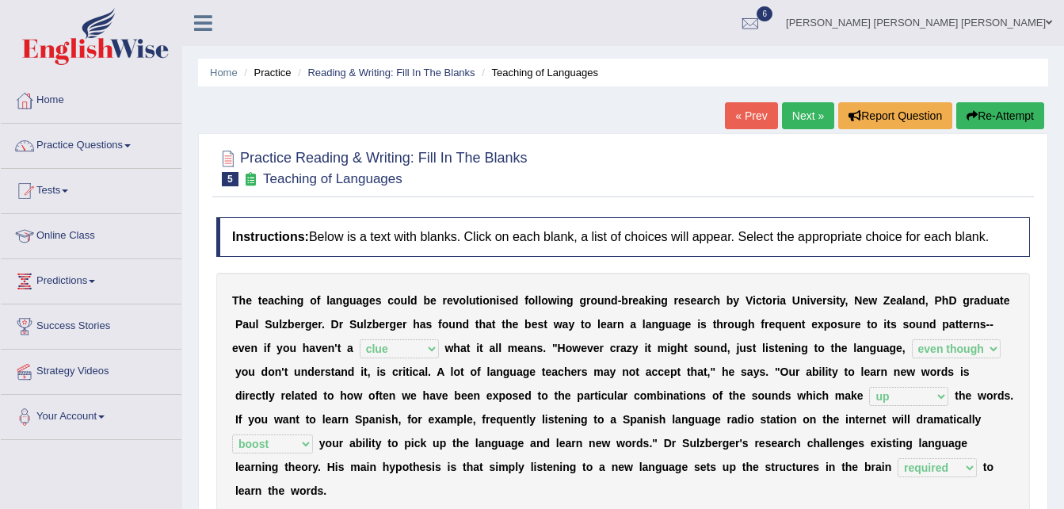
click at [126, 146] on link "Practice Questions" at bounding box center [91, 144] width 181 height 40
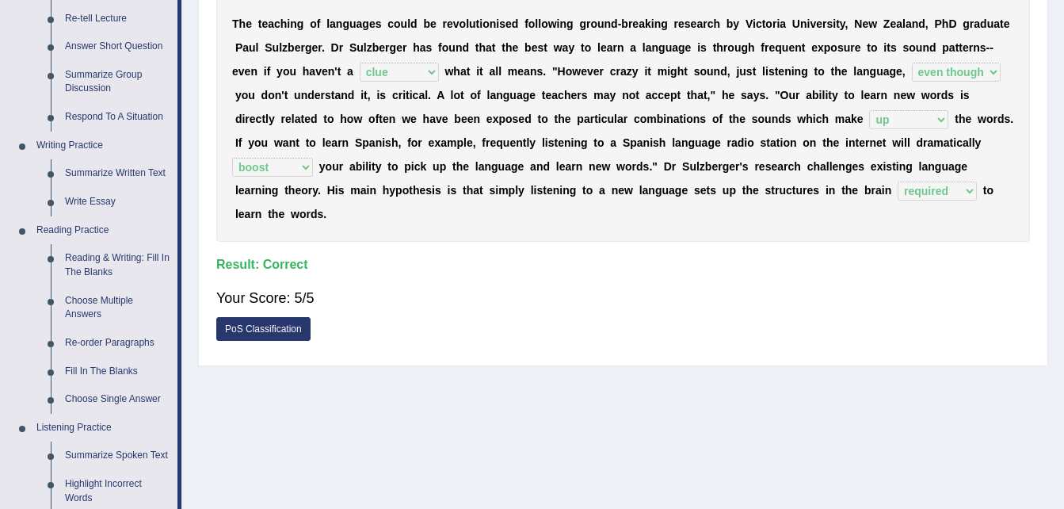
scroll to position [273, 0]
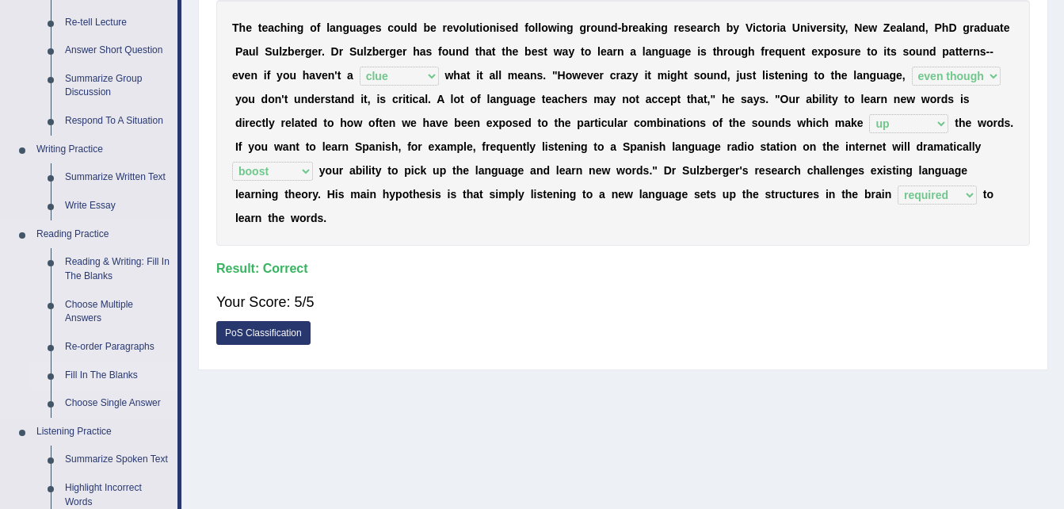
click at [120, 370] on link "Fill In The Blanks" at bounding box center [118, 375] width 120 height 29
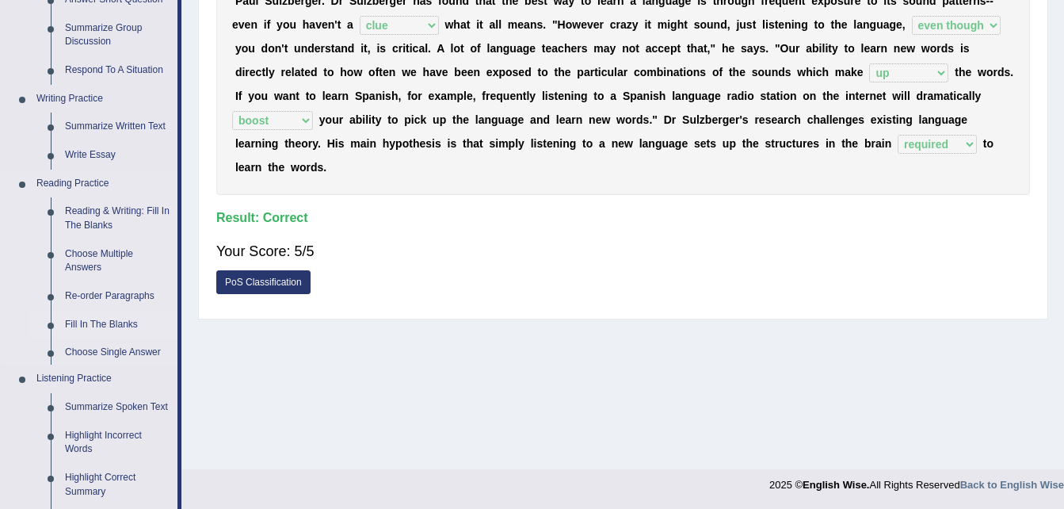
scroll to position [756, 0]
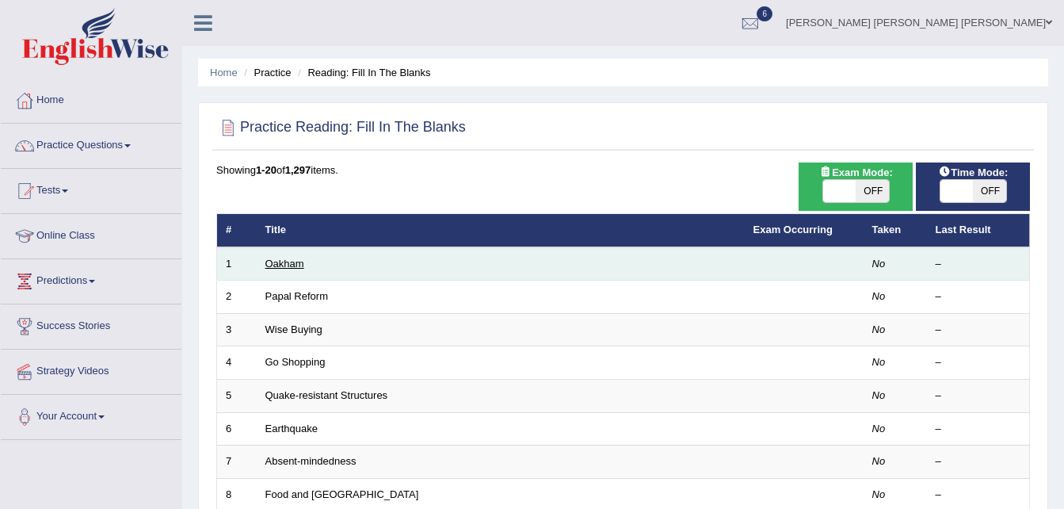
click at [293, 264] on link "Oakham" at bounding box center [284, 264] width 39 height 12
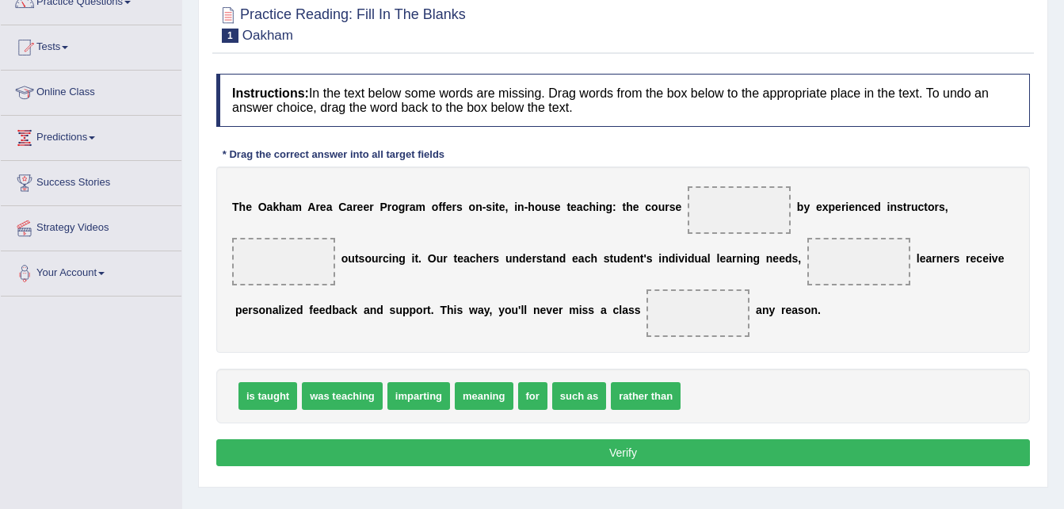
scroll to position [141, 0]
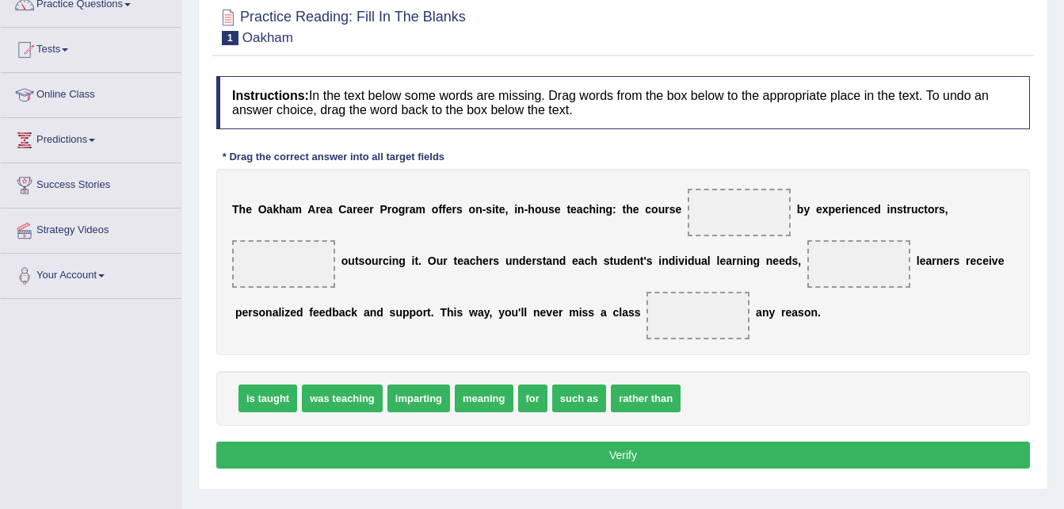
click at [712, 207] on span at bounding box center [739, 213] width 103 height 48
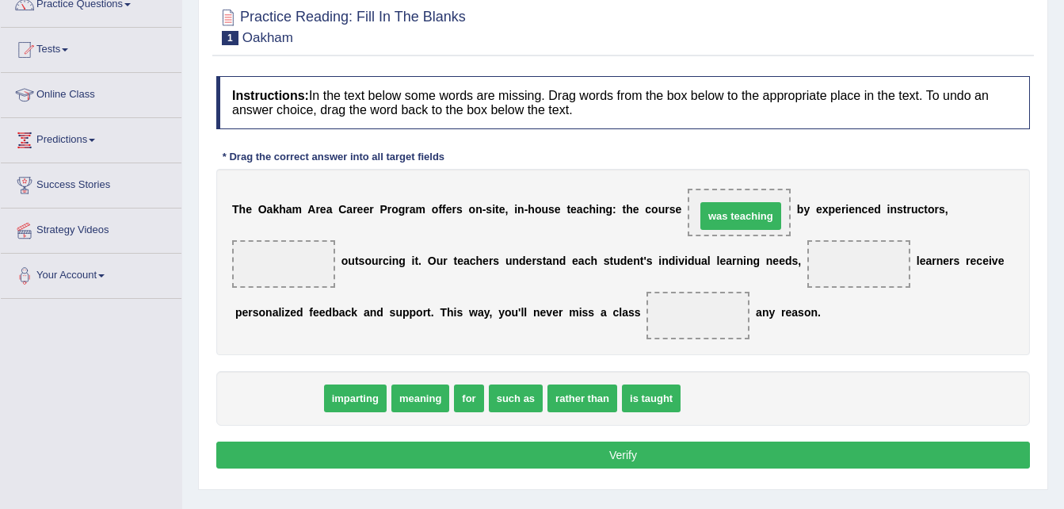
drag, startPoint x: 262, startPoint y: 401, endPoint x: 725, endPoint y: 198, distance: 505.3
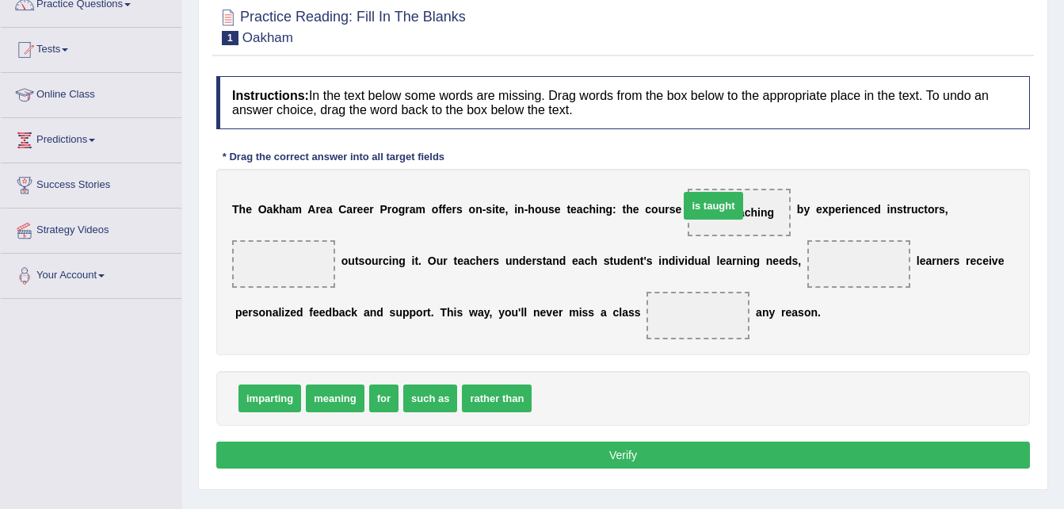
drag, startPoint x: 559, startPoint y: 401, endPoint x: 706, endPoint y: 208, distance: 242.5
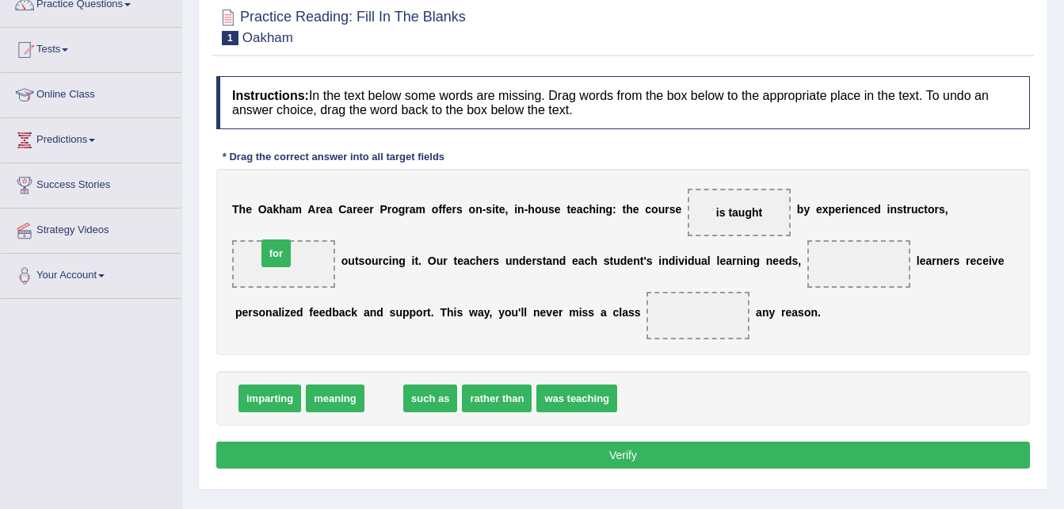
drag, startPoint x: 380, startPoint y: 398, endPoint x: 273, endPoint y: 252, distance: 181.3
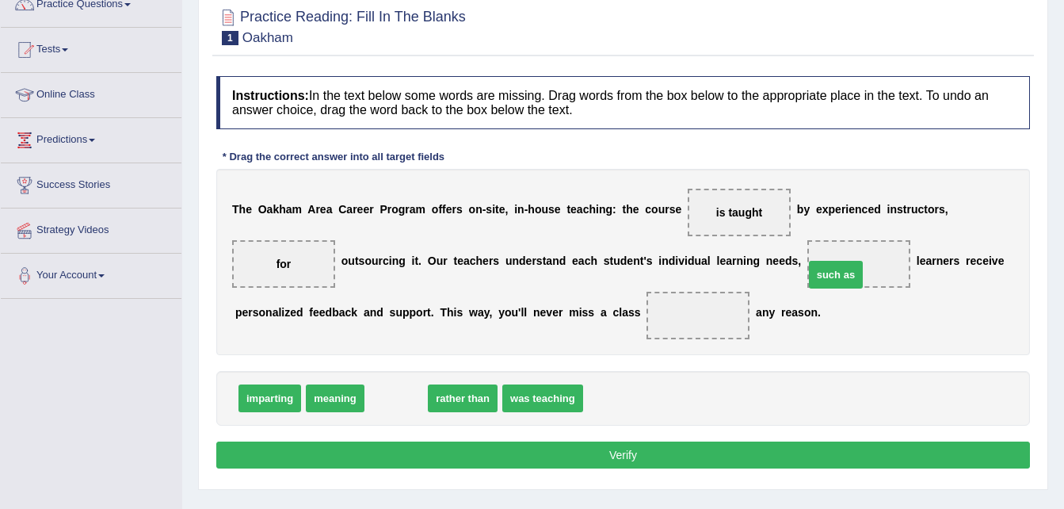
drag, startPoint x: 380, startPoint y: 396, endPoint x: 819, endPoint y: 269, distance: 456.4
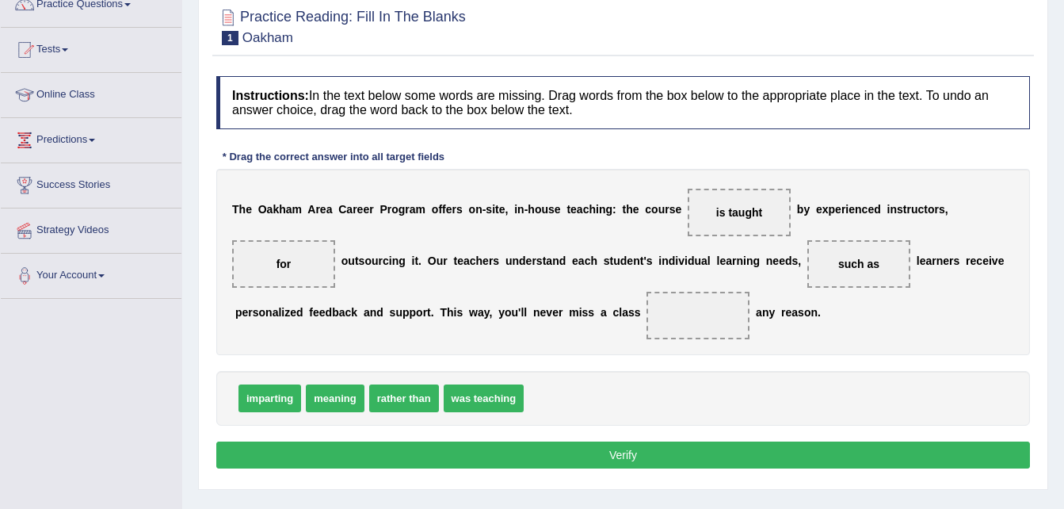
drag, startPoint x: 859, startPoint y: 269, endPoint x: 613, endPoint y: 372, distance: 267.4
click at [613, 372] on div "Instructions: In the text below some words are missing. Drag words from the box…" at bounding box center [623, 274] width 822 height 413
drag, startPoint x: 824, startPoint y: 258, endPoint x: 559, endPoint y: 390, distance: 296.3
drag, startPoint x: 288, startPoint y: 257, endPoint x: 659, endPoint y: 397, distance: 396.5
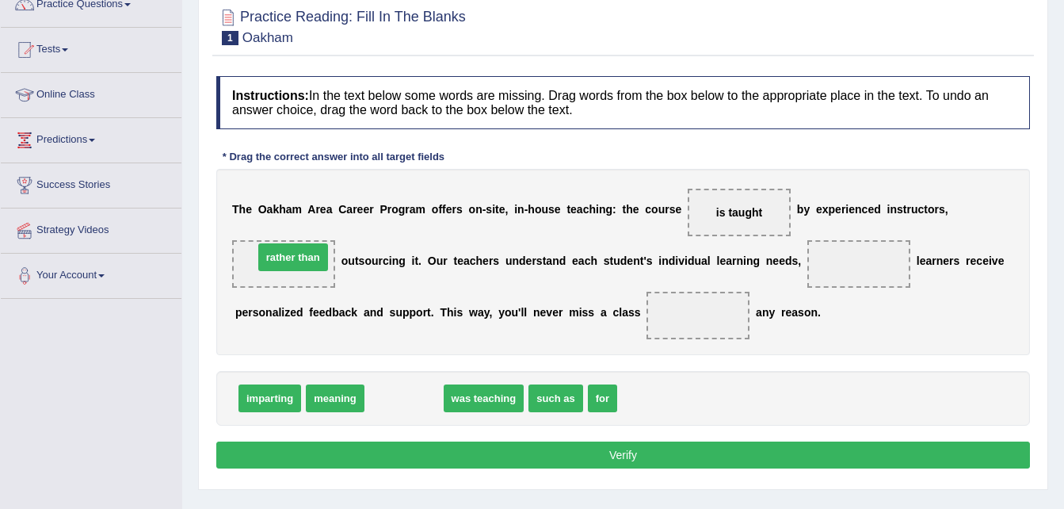
drag, startPoint x: 410, startPoint y: 396, endPoint x: 299, endPoint y: 253, distance: 181.8
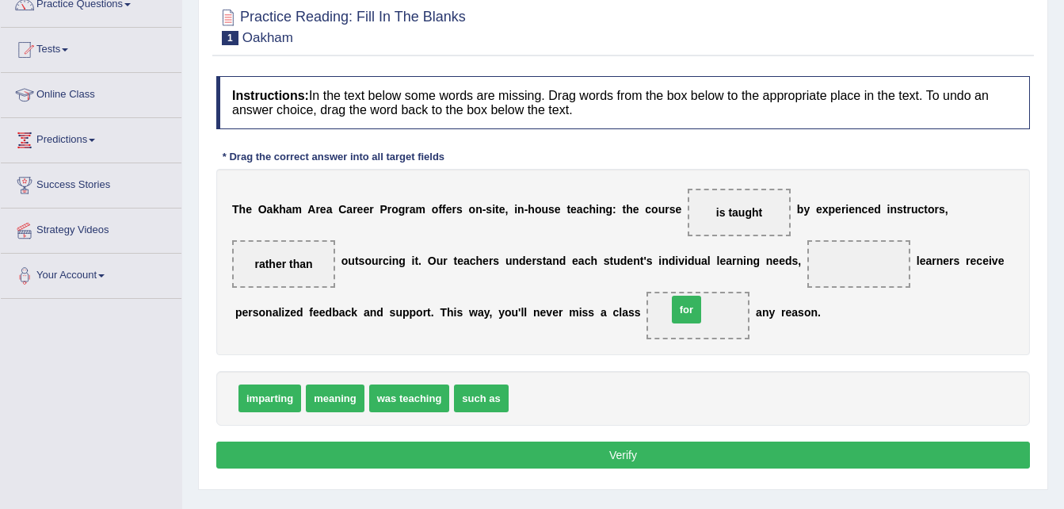
drag, startPoint x: 521, startPoint y: 389, endPoint x: 706, endPoint y: 277, distance: 216.5
click at [706, 277] on div "T h e O a k h a m A r e a C a r e e r P r o g r a m o f f e r s o n - s i t e ,…" at bounding box center [623, 262] width 814 height 186
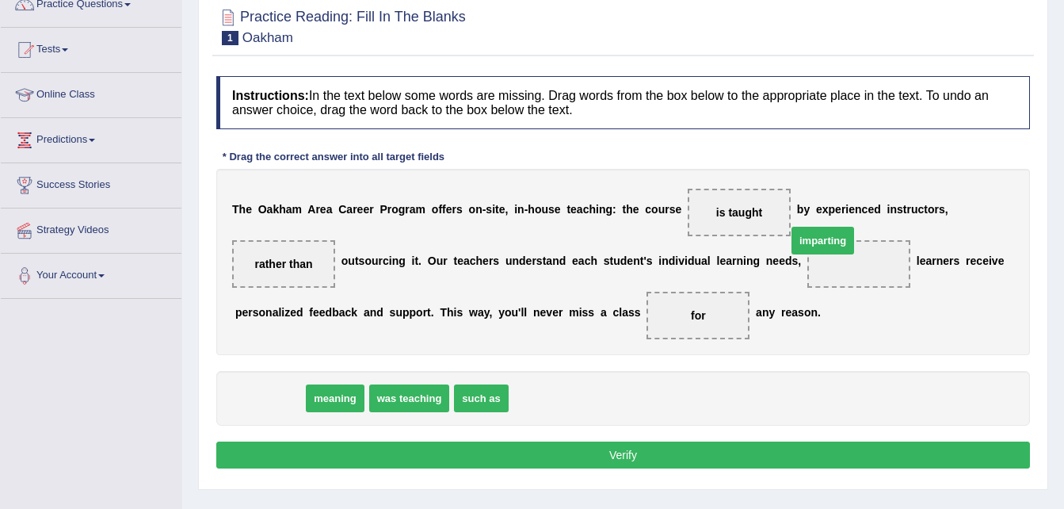
drag, startPoint x: 272, startPoint y: 407, endPoint x: 834, endPoint y: 249, distance: 583.5
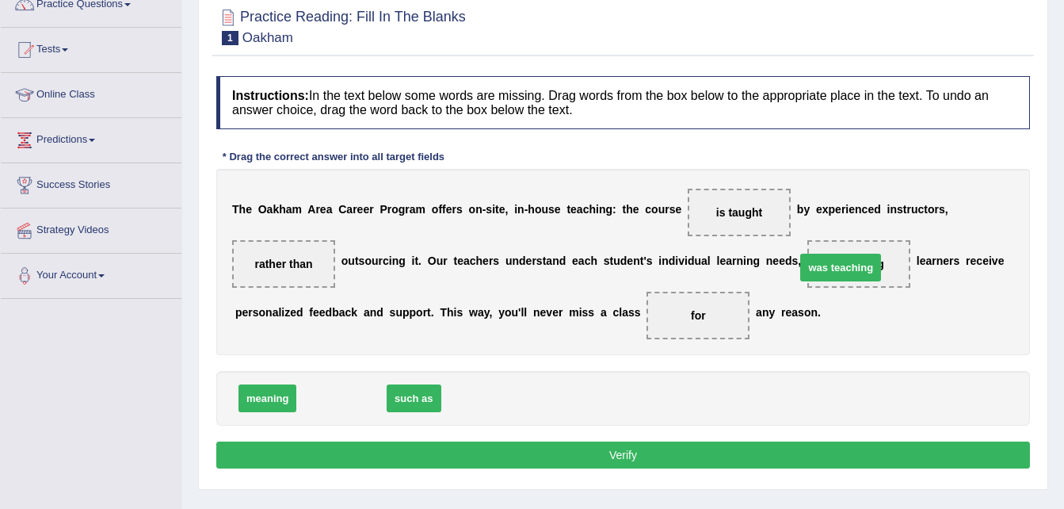
drag, startPoint x: 344, startPoint y: 403, endPoint x: 845, endPoint y: 272, distance: 517.6
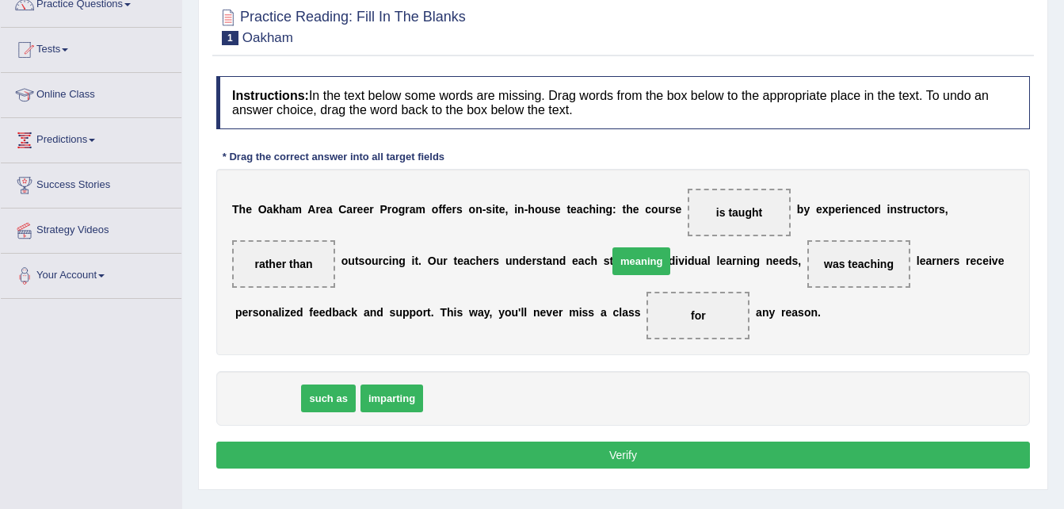
drag, startPoint x: 266, startPoint y: 396, endPoint x: 809, endPoint y: 229, distance: 568.0
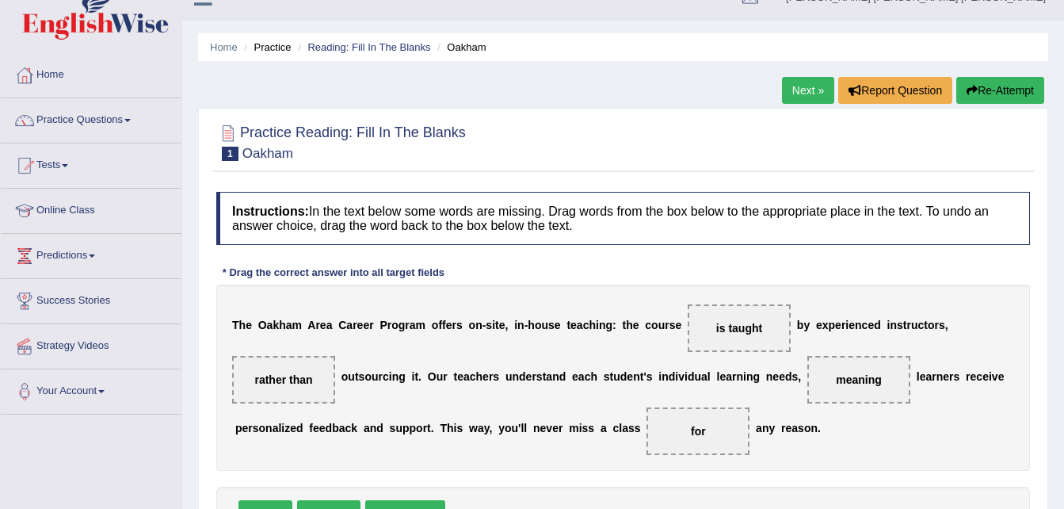
scroll to position [18, 0]
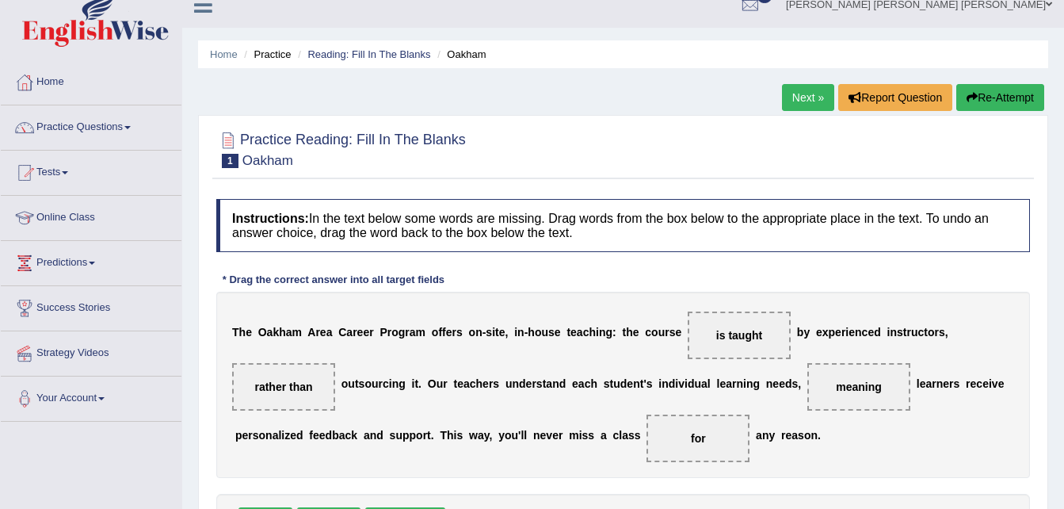
click at [803, 97] on link "Next »" at bounding box center [808, 97] width 52 height 27
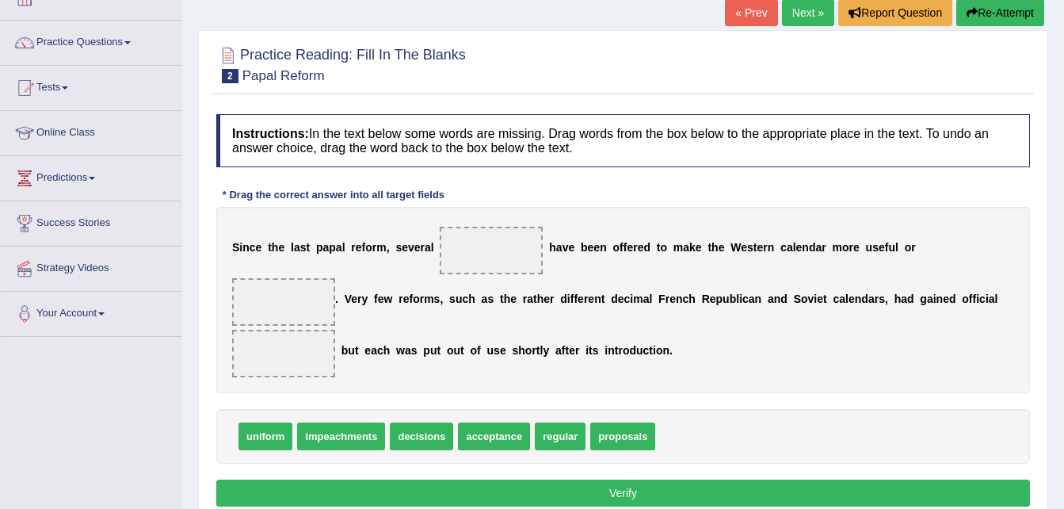
scroll to position [116, 0]
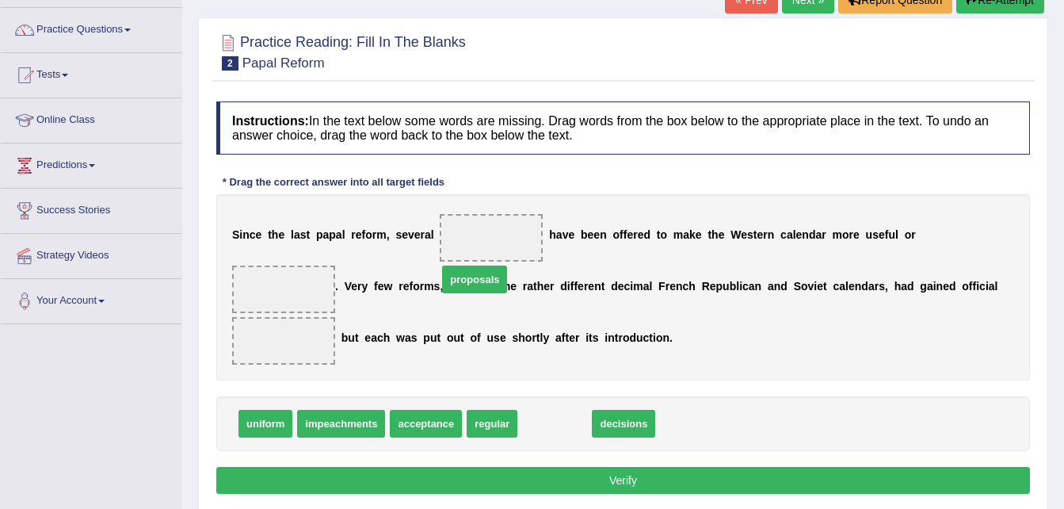
drag, startPoint x: 547, startPoint y: 390, endPoint x: 461, endPoint y: 236, distance: 175.9
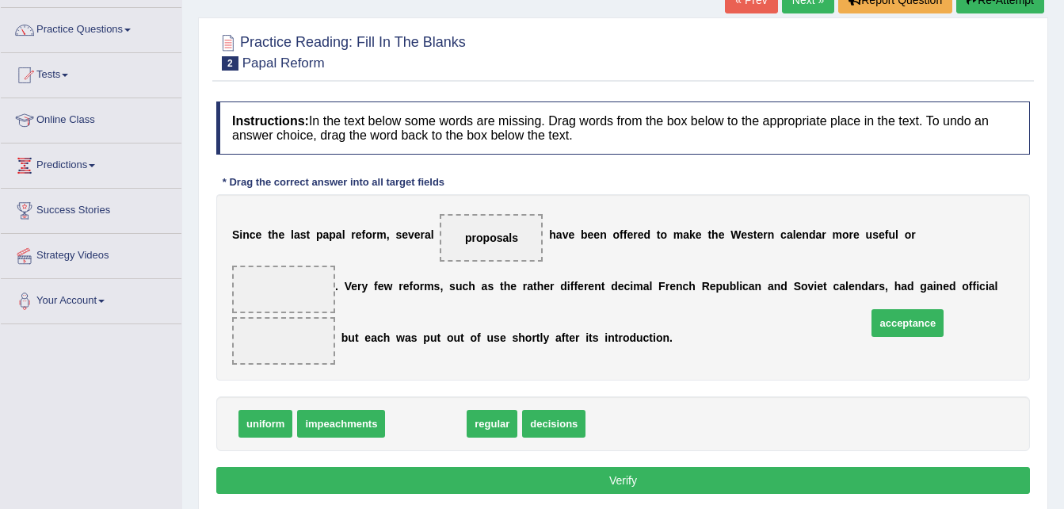
drag, startPoint x: 426, startPoint y: 391, endPoint x: 910, endPoint y: 289, distance: 493.9
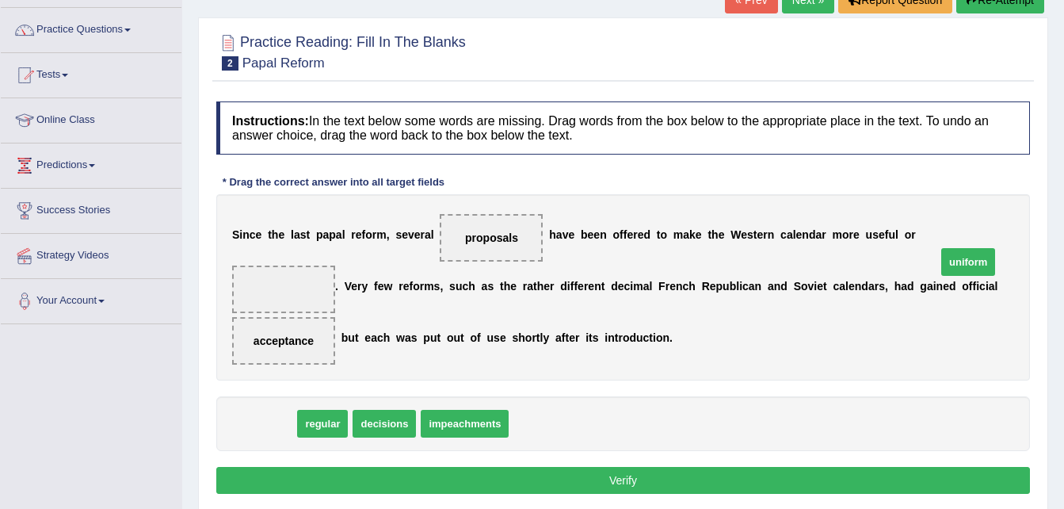
drag, startPoint x: 272, startPoint y: 397, endPoint x: 979, endPoint y: 235, distance: 725.9
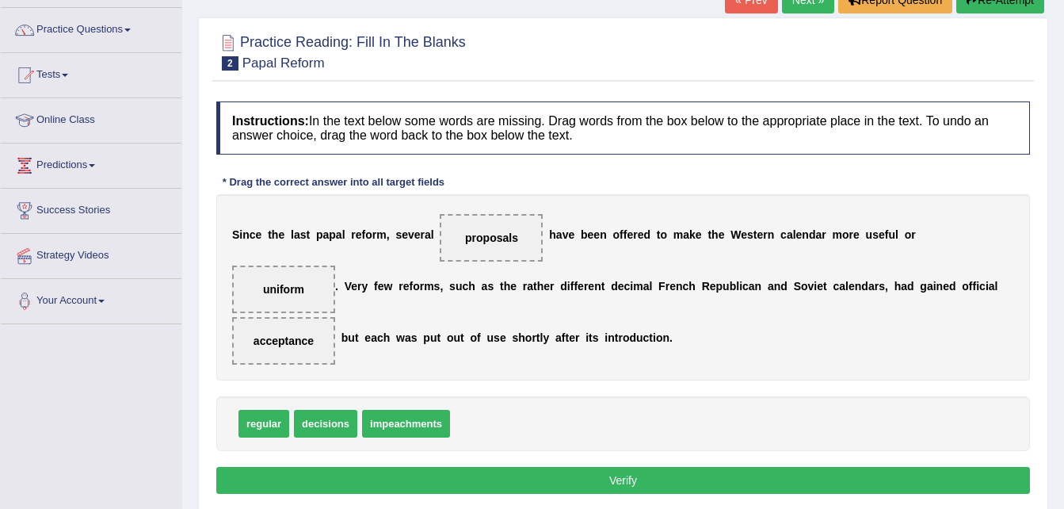
click at [763, 467] on button "Verify" at bounding box center [623, 480] width 814 height 27
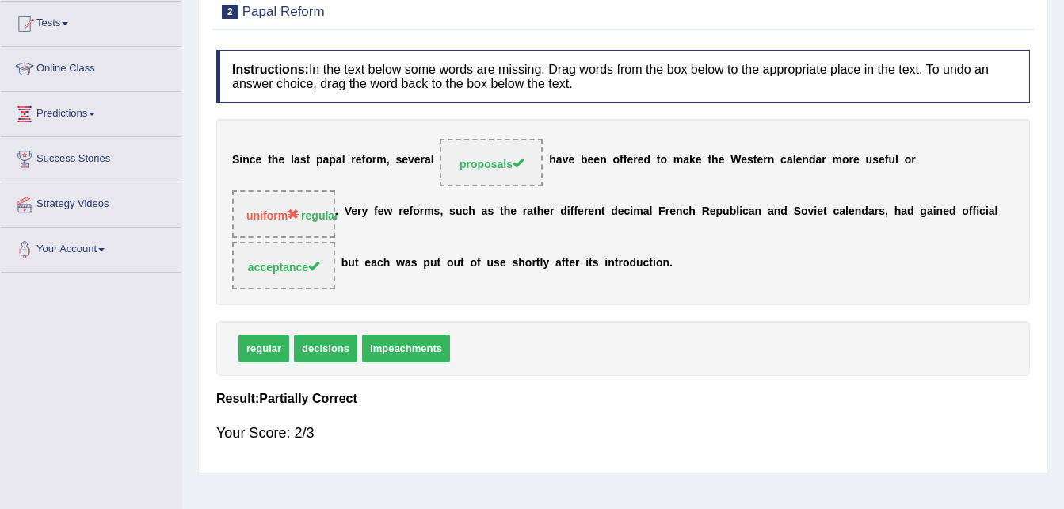
scroll to position [82, 0]
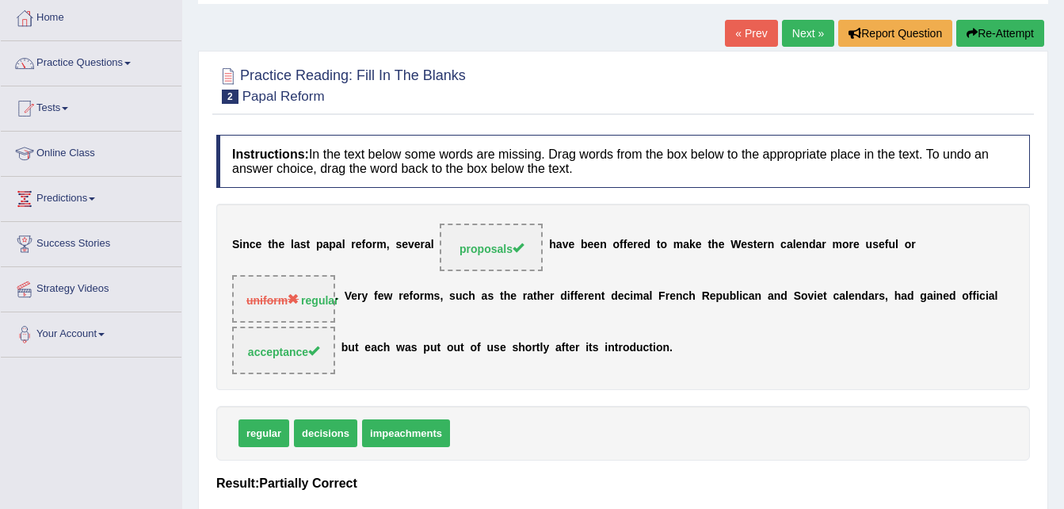
click at [119, 61] on link "Practice Questions" at bounding box center [91, 61] width 181 height 40
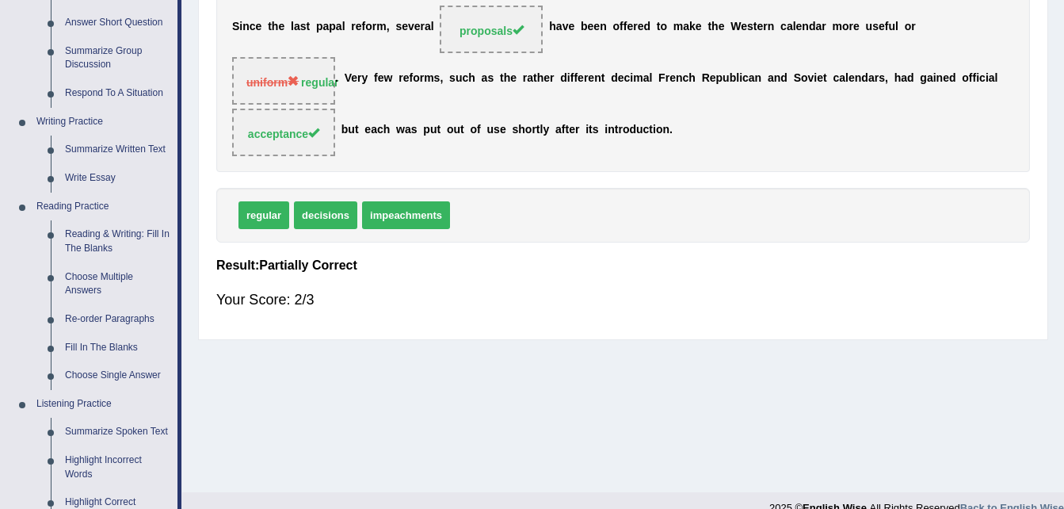
scroll to position [285, 0]
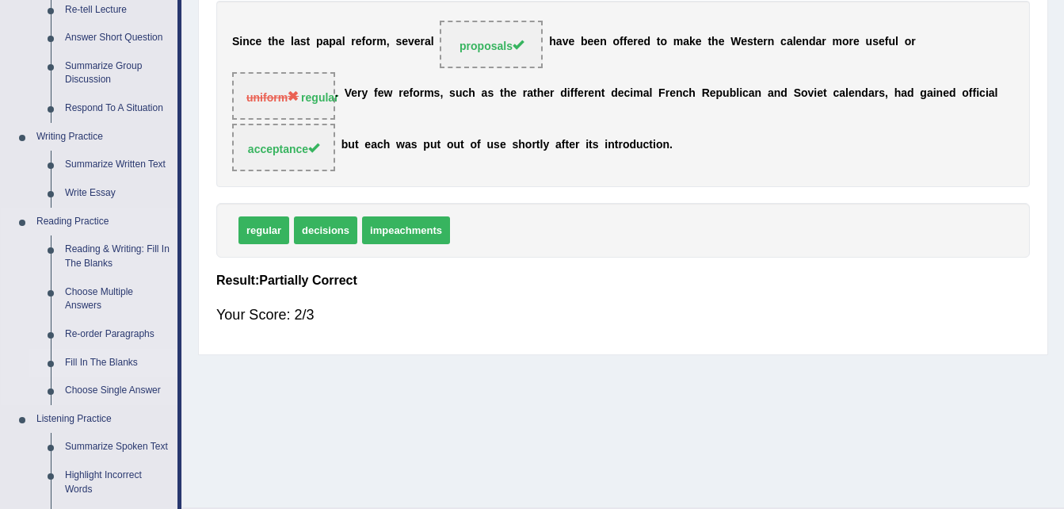
click at [86, 360] on link "Fill In The Blanks" at bounding box center [118, 363] width 120 height 29
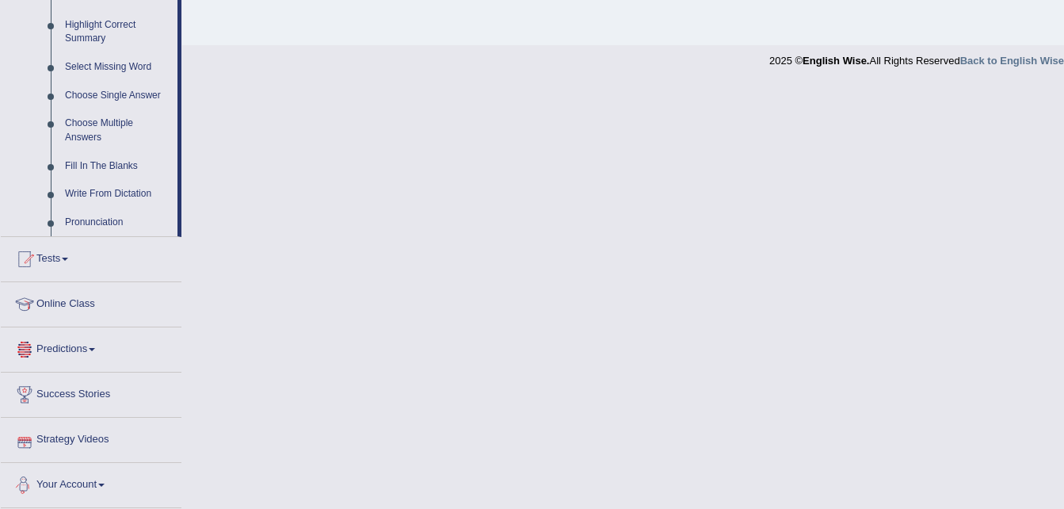
scroll to position [778, 0]
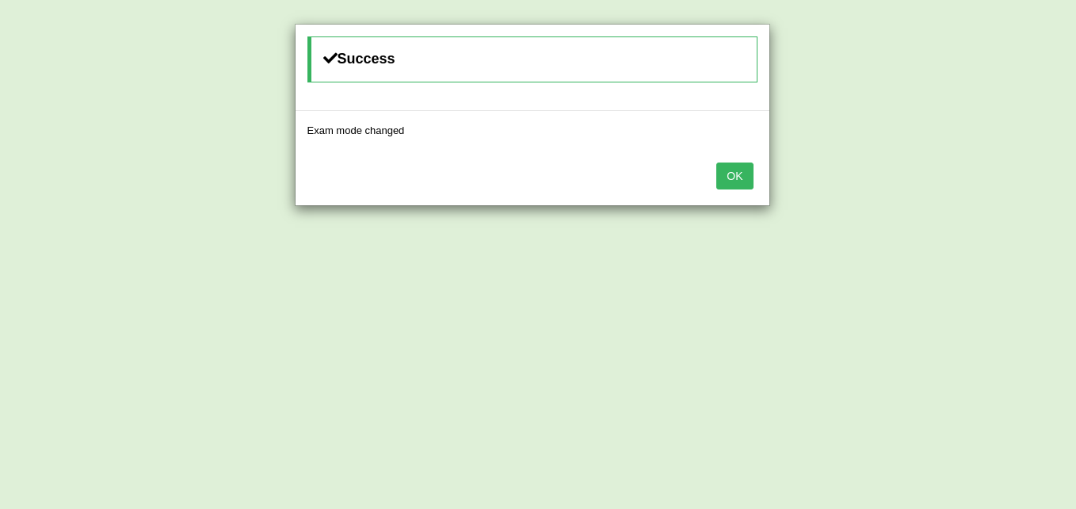
click at [739, 181] on button "OK" at bounding box center [734, 175] width 36 height 27
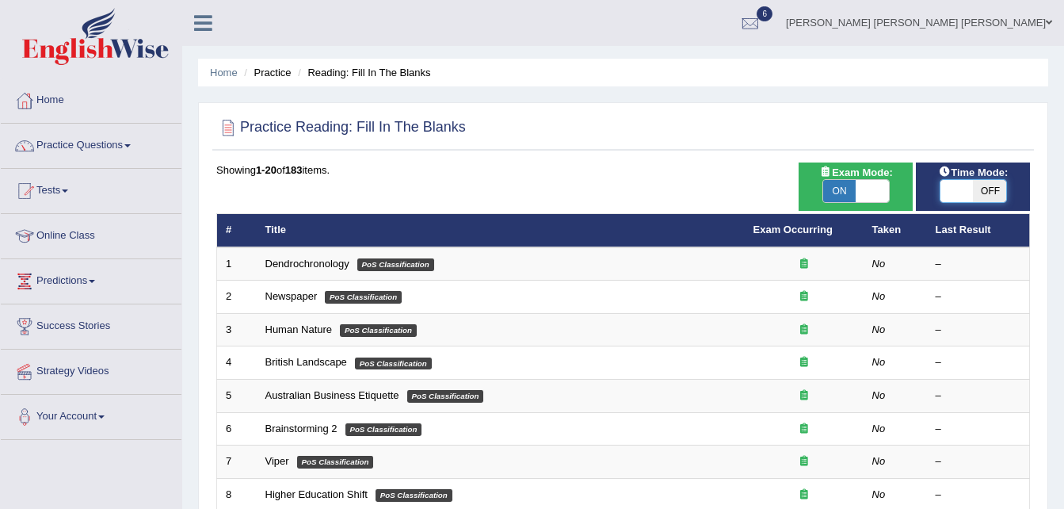
click at [951, 181] on span at bounding box center [957, 191] width 33 height 22
checkbox input "true"
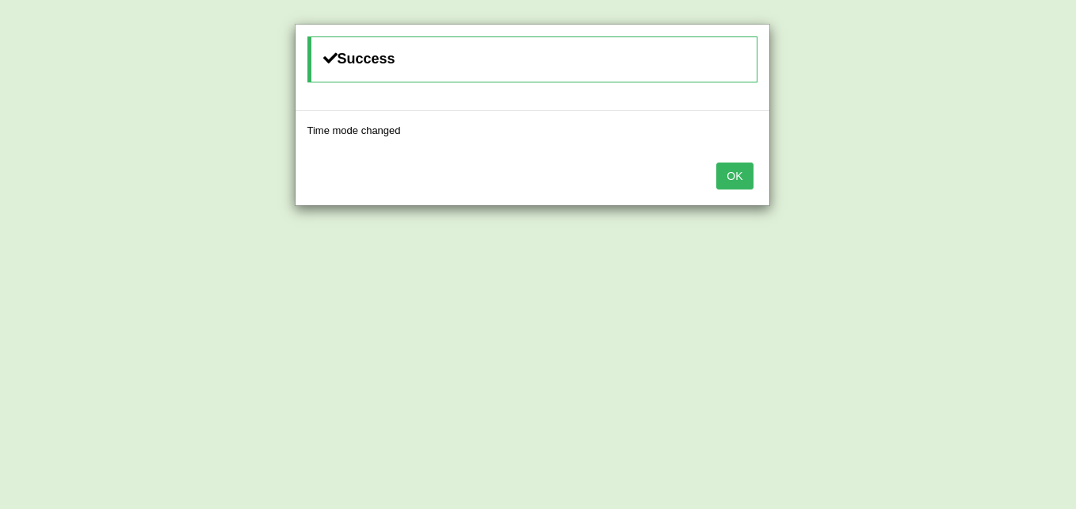
click at [728, 173] on button "OK" at bounding box center [734, 175] width 36 height 27
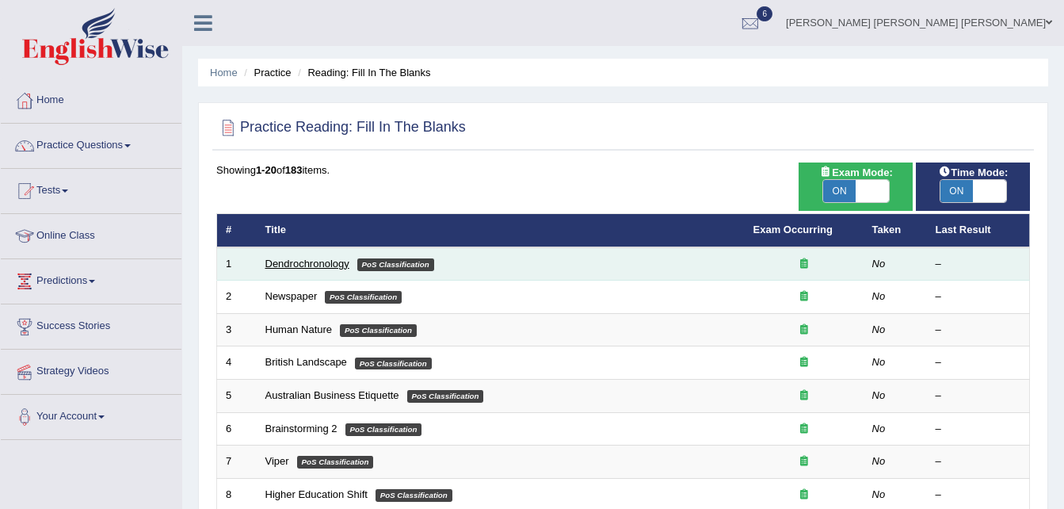
click at [311, 259] on link "Dendrochronology" at bounding box center [307, 264] width 84 height 12
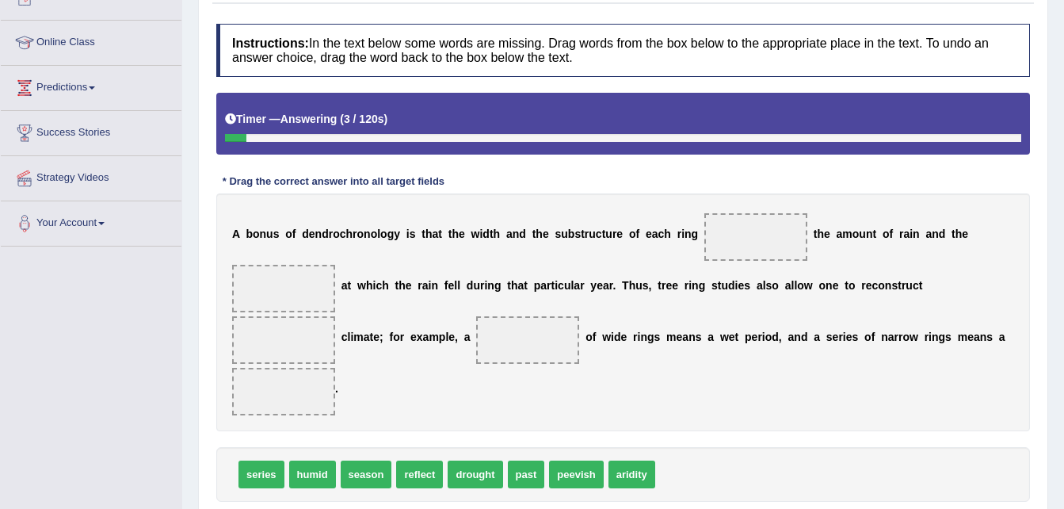
scroll to position [199, 0]
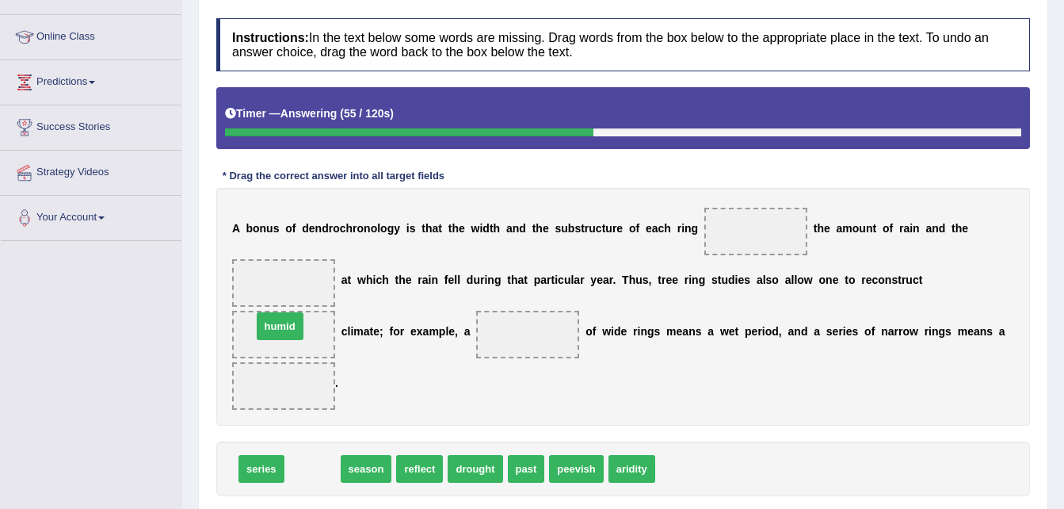
drag, startPoint x: 308, startPoint y: 423, endPoint x: 276, endPoint y: 281, distance: 146.3
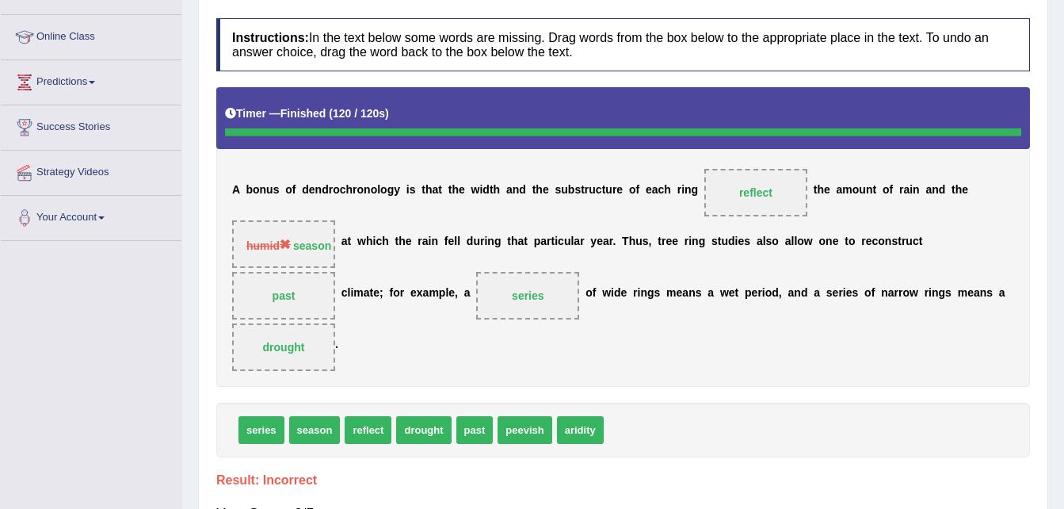
click at [724, 473] on h4 "Result:" at bounding box center [623, 480] width 814 height 14
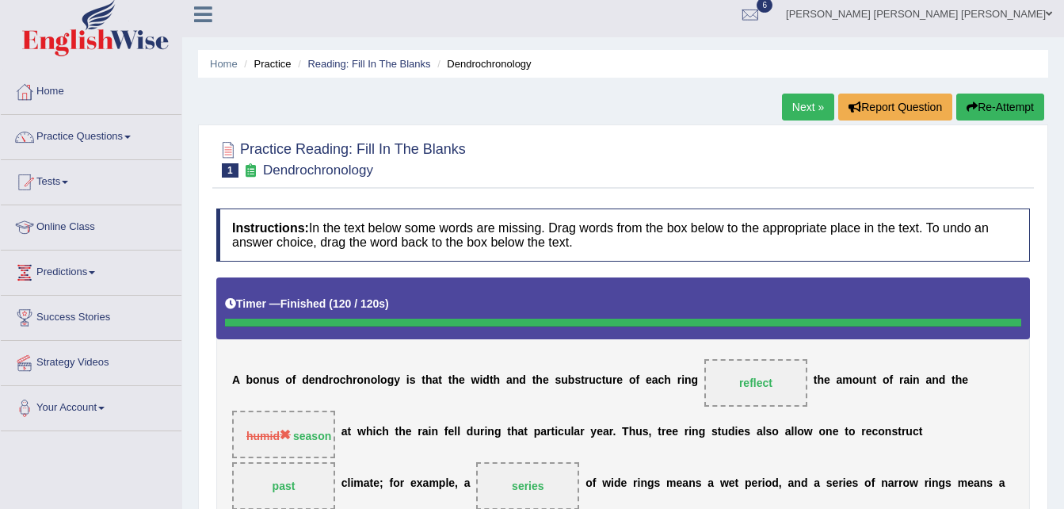
scroll to position [0, 0]
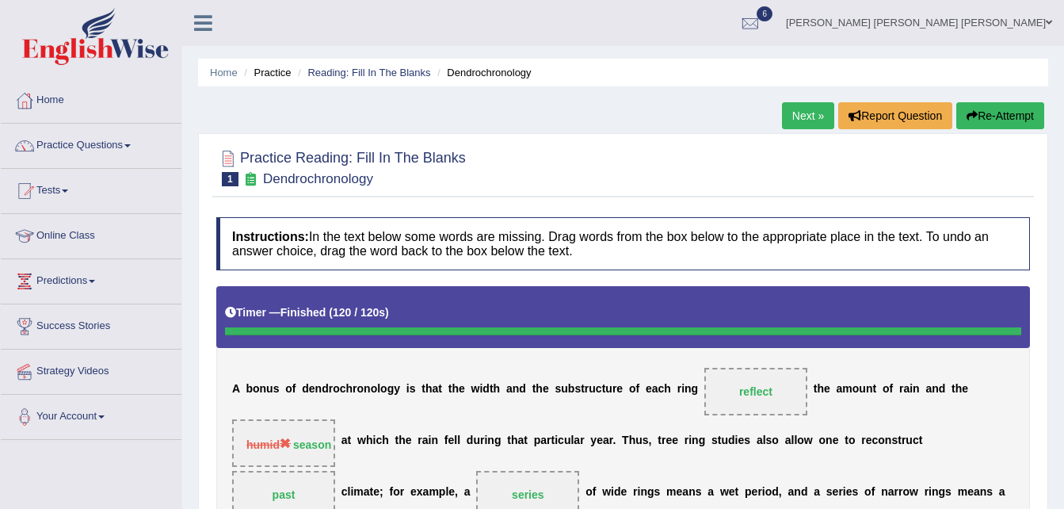
click at [807, 116] on link "Next »" at bounding box center [808, 115] width 52 height 27
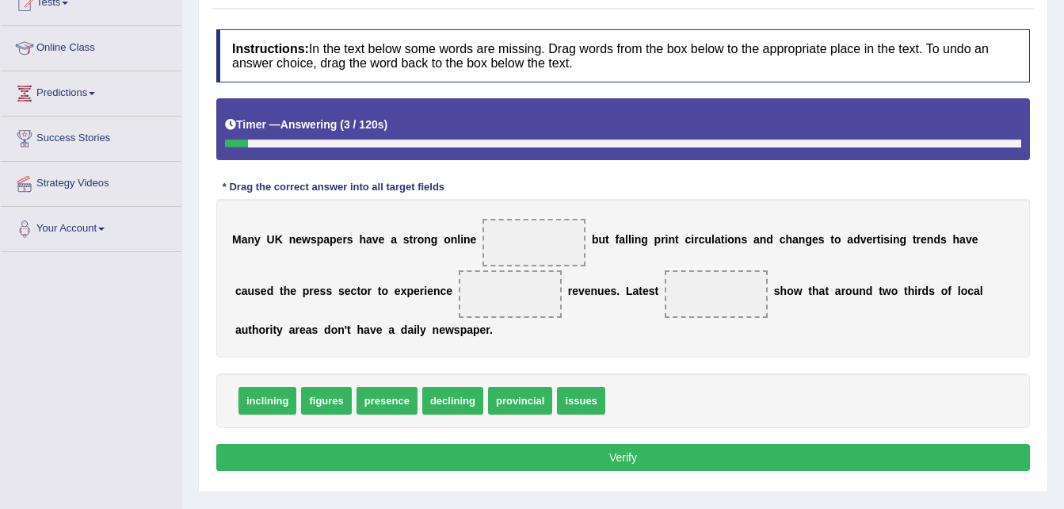
scroll to position [189, 0]
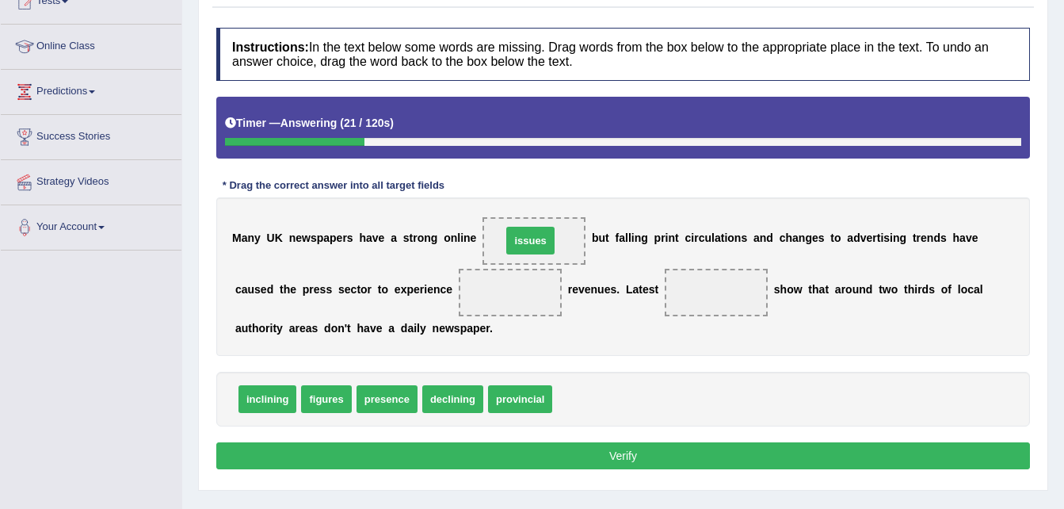
drag, startPoint x: 568, startPoint y: 395, endPoint x: 517, endPoint y: 239, distance: 163.4
click at [517, 239] on span "issues" at bounding box center [534, 241] width 51 height 29
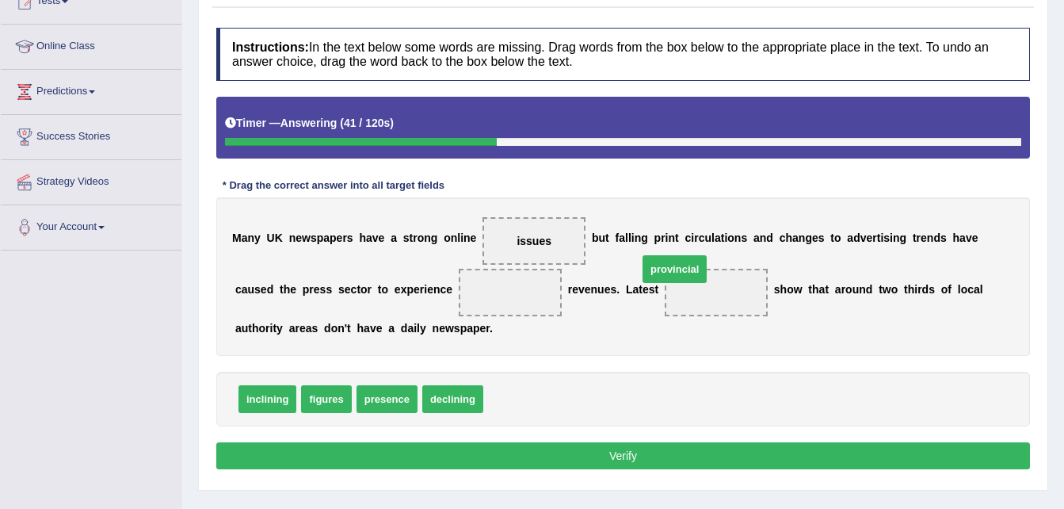
drag, startPoint x: 498, startPoint y: 398, endPoint x: 653, endPoint y: 268, distance: 201.9
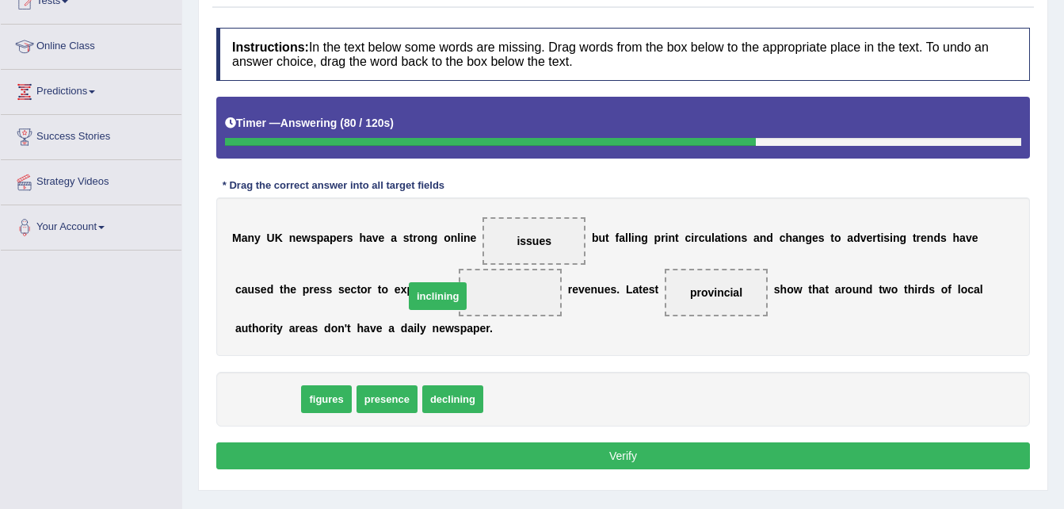
drag, startPoint x: 257, startPoint y: 395, endPoint x: 443, endPoint y: 284, distance: 216.8
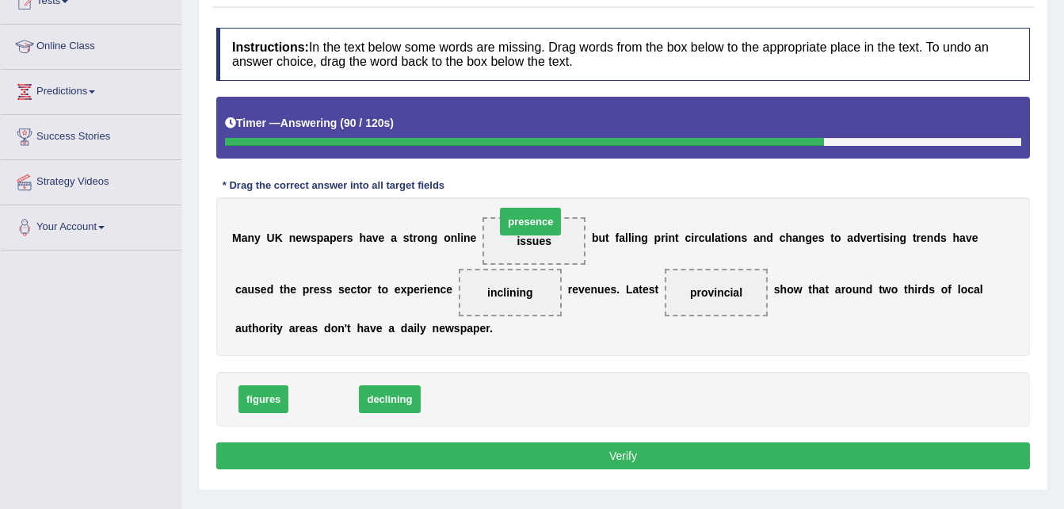
drag, startPoint x: 323, startPoint y: 401, endPoint x: 521, endPoint y: 242, distance: 253.7
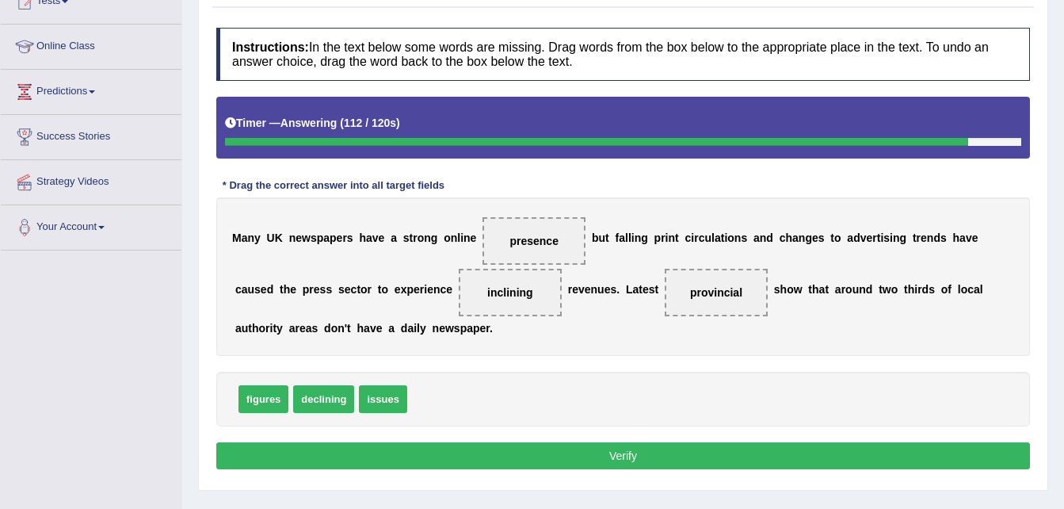
click at [376, 400] on span "issues" at bounding box center [383, 399] width 48 height 28
drag, startPoint x: 376, startPoint y: 400, endPoint x: 652, endPoint y: 284, distance: 299.4
drag, startPoint x: 253, startPoint y: 410, endPoint x: 650, endPoint y: 285, distance: 416.0
